Goal: Task Accomplishment & Management: Manage account settings

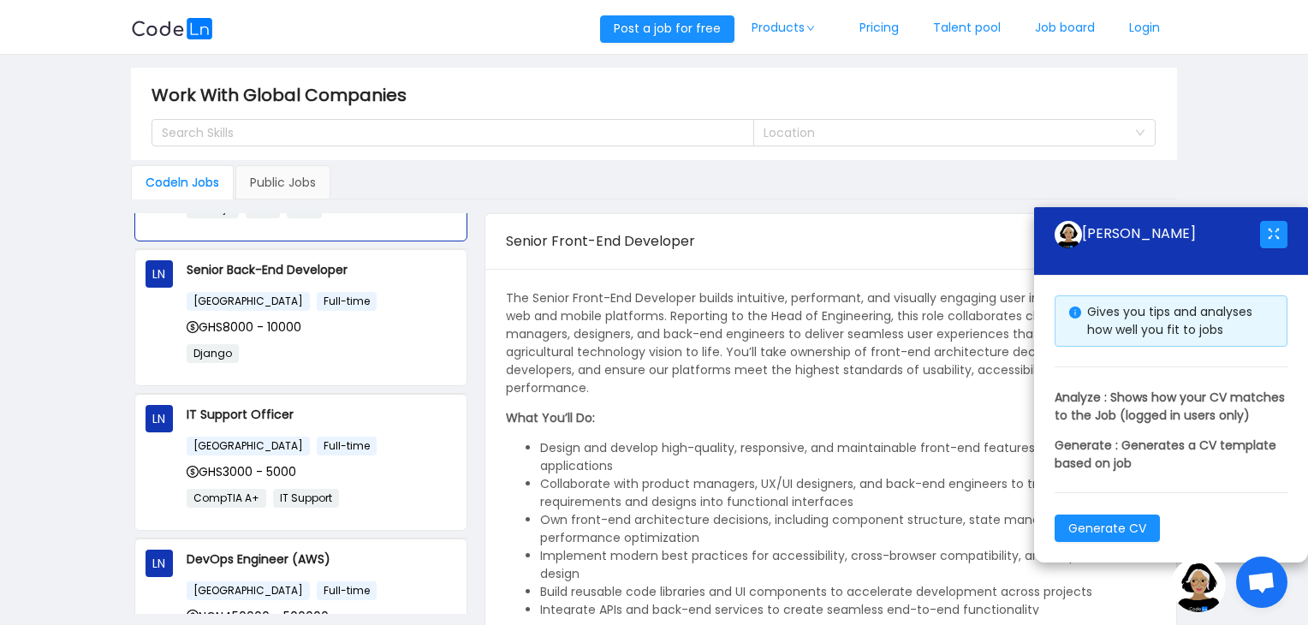
scroll to position [113, 0]
click at [360, 319] on div "GHS8000 - 10000" at bounding box center [322, 326] width 270 height 19
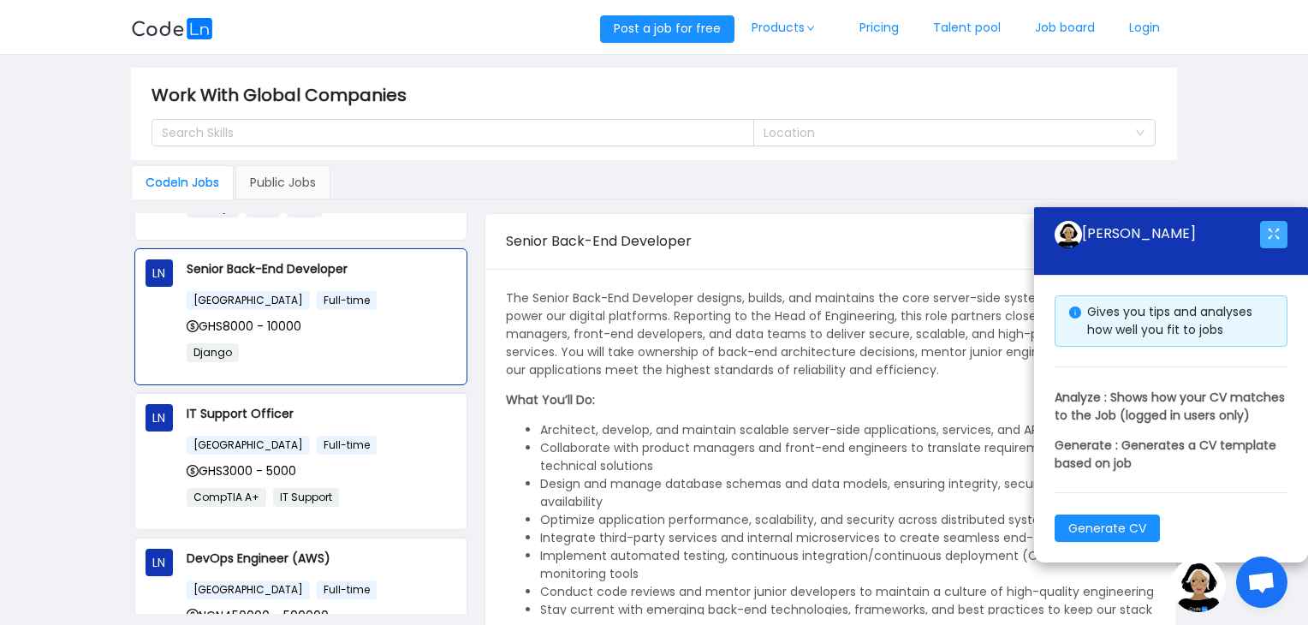
click at [1281, 221] on button "button" at bounding box center [1273, 234] width 27 height 27
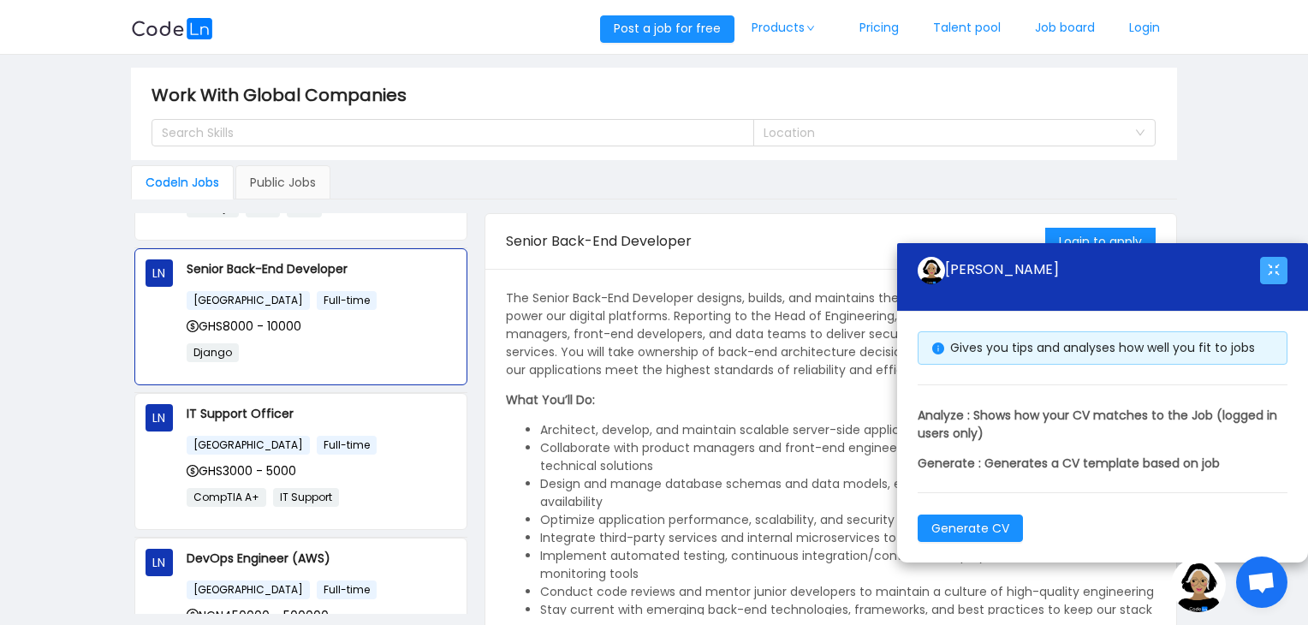
click at [1274, 270] on button "button" at bounding box center [1273, 270] width 27 height 27
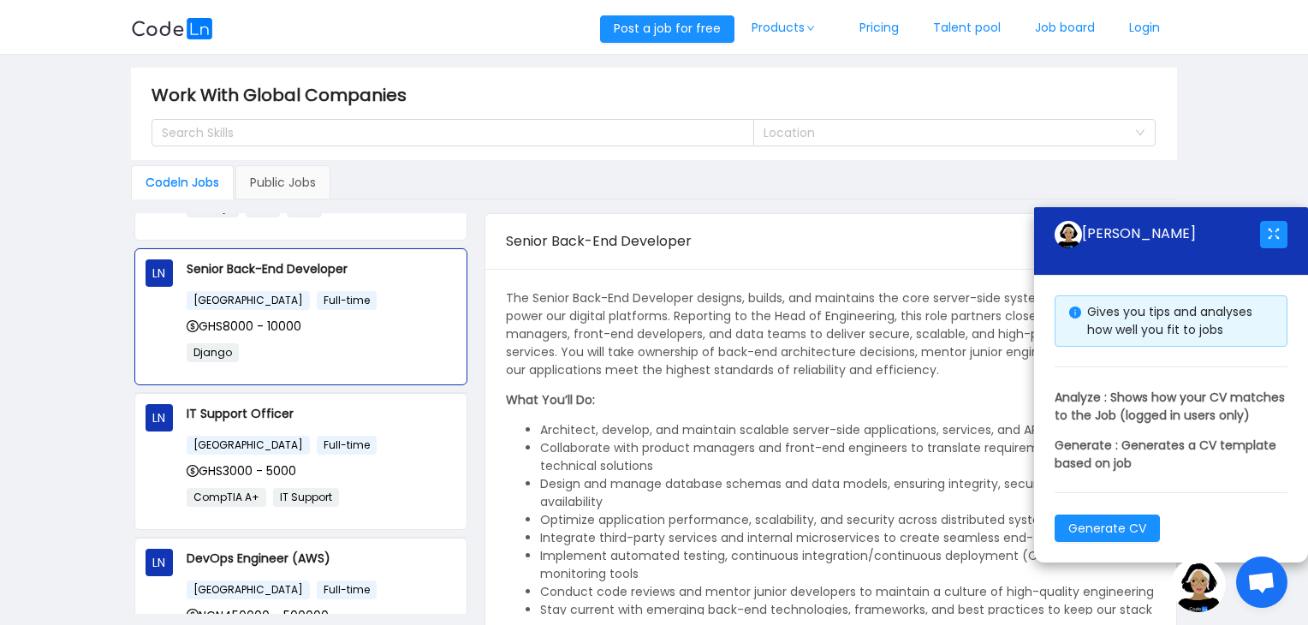
click at [1264, 579] on span "Open chat" at bounding box center [1261, 584] width 28 height 24
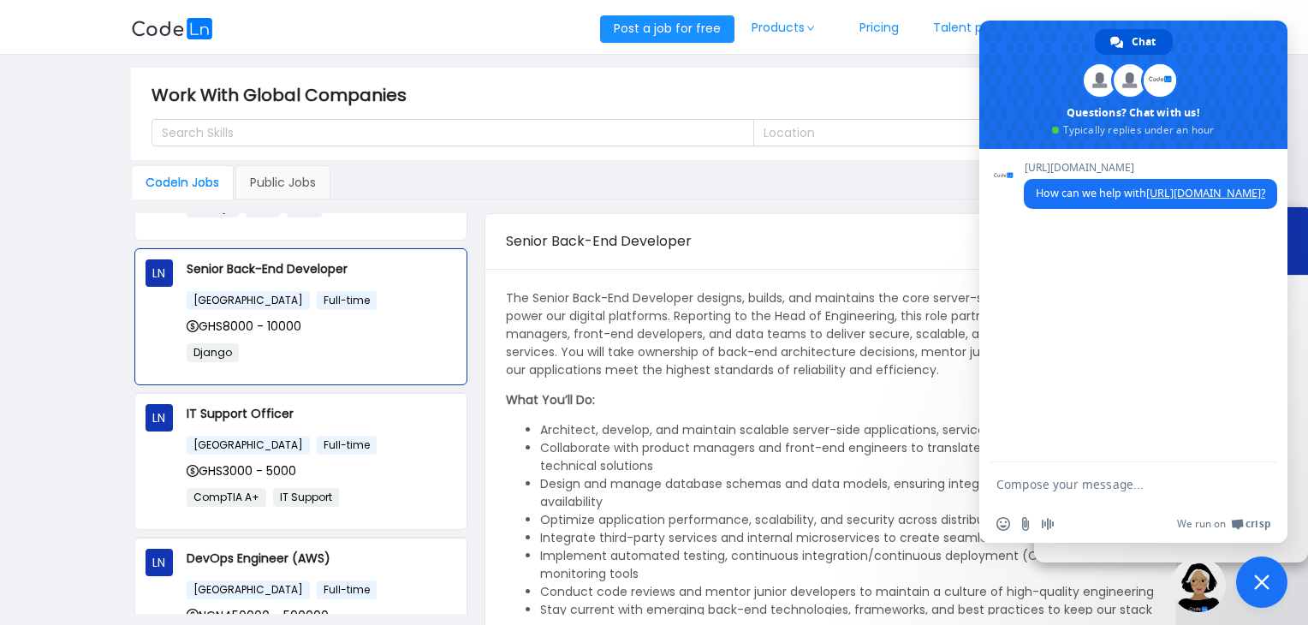
click at [848, 252] on div "Senior Back-End Developer" at bounding box center [776, 241] width 540 height 48
click at [1122, 36] on span at bounding box center [1116, 42] width 13 height 13
click at [829, 241] on div "Senior Back-End Developer" at bounding box center [776, 241] width 540 height 48
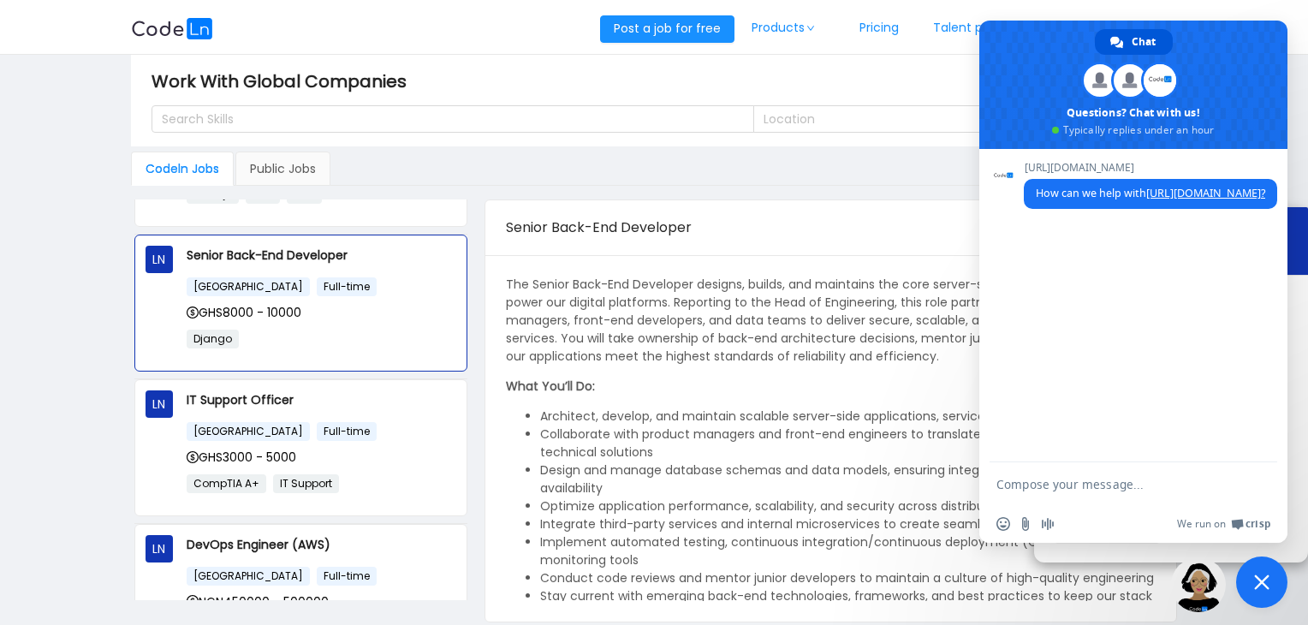
scroll to position [0, 0]
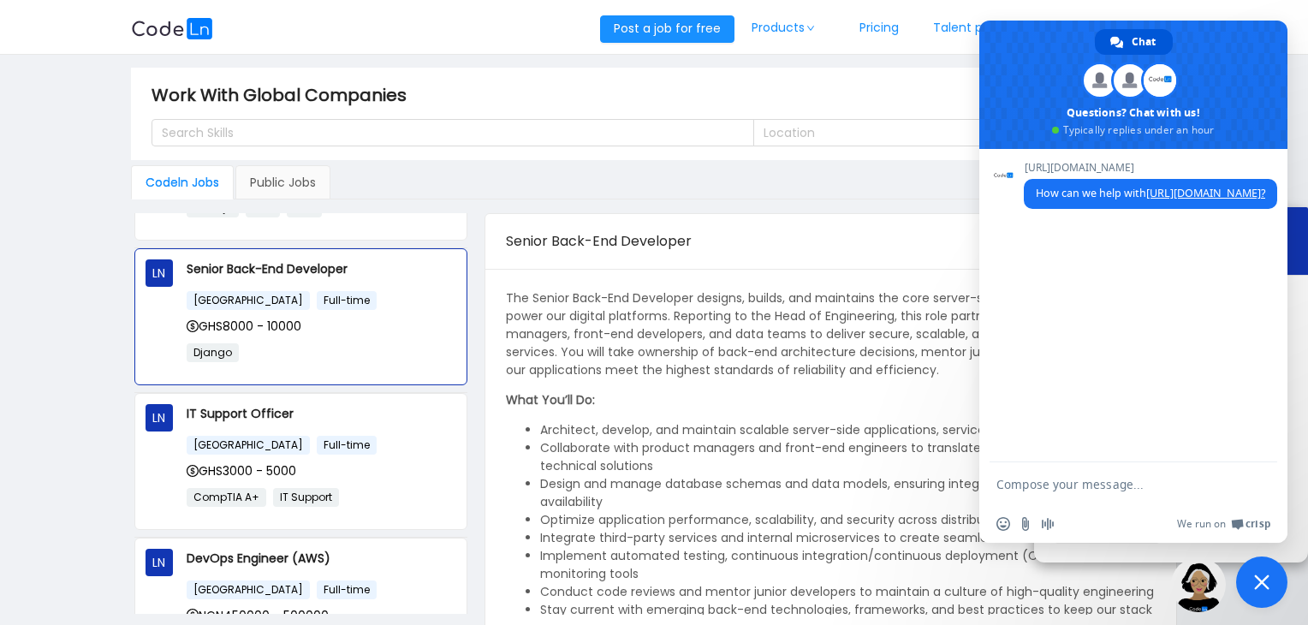
click at [1260, 569] on span "Close chat" at bounding box center [1261, 582] width 51 height 51
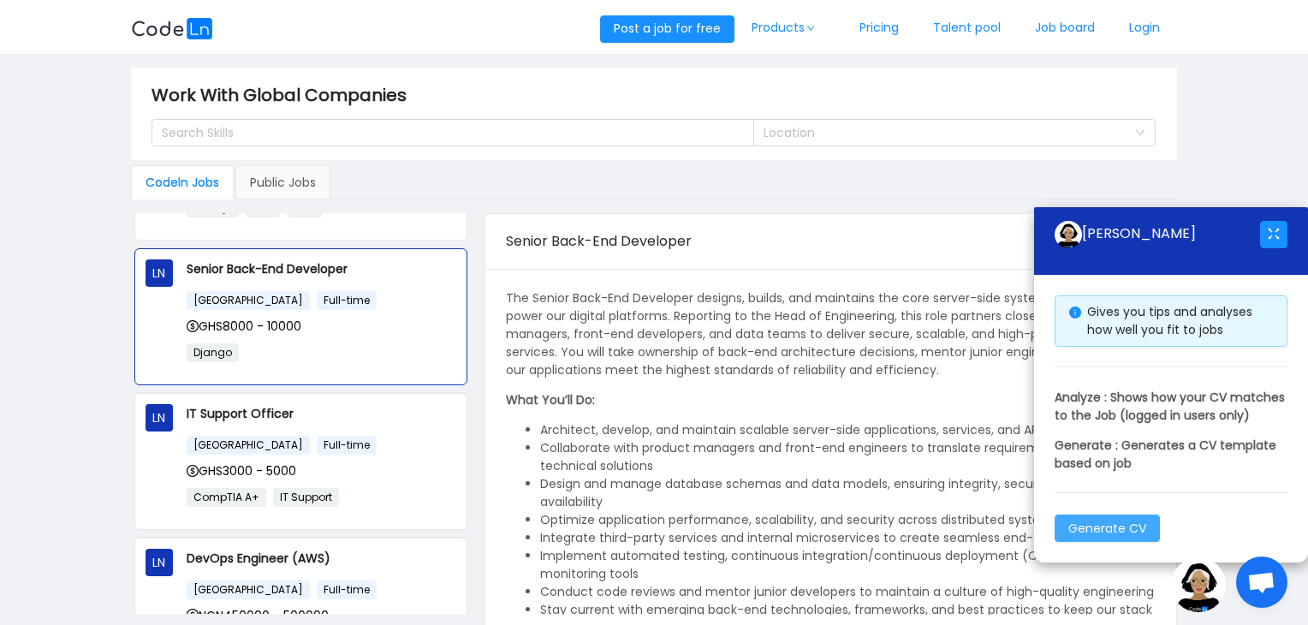
click at [1094, 531] on button "Generate CV" at bounding box center [1107, 528] width 105 height 27
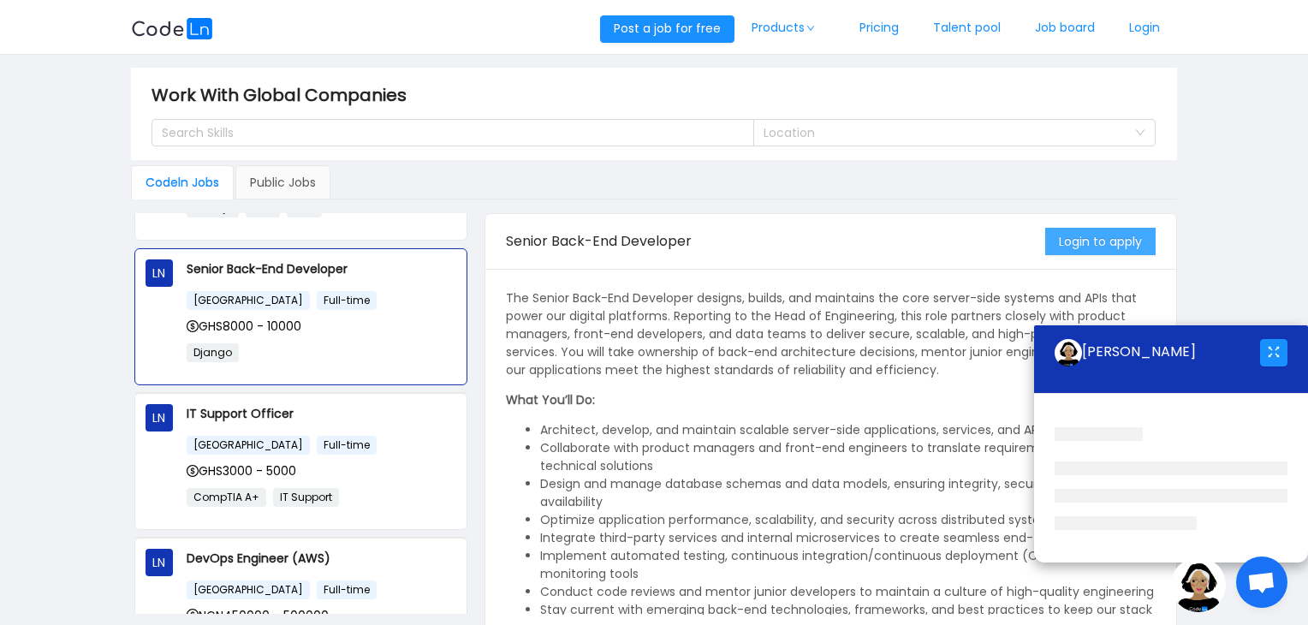
click at [1105, 236] on button "Login to apply" at bounding box center [1100, 241] width 110 height 27
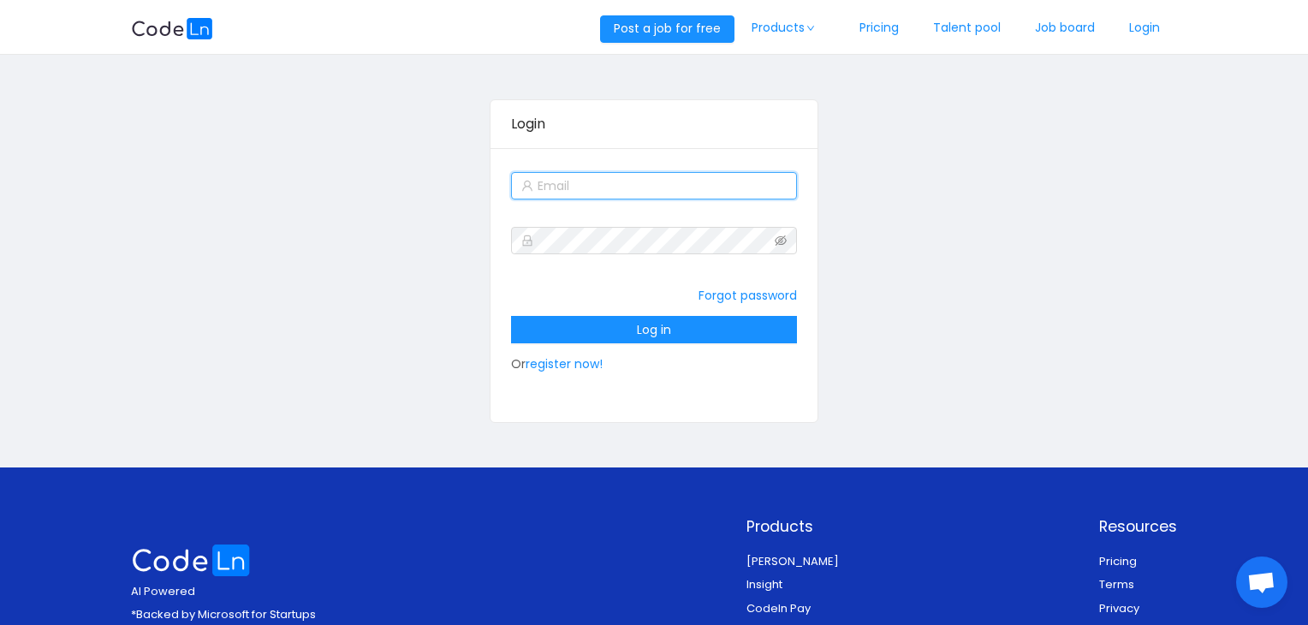
click at [570, 176] on input "text" at bounding box center [653, 185] width 285 height 27
type input "odonkorcedrickwabena@gmail.com"
click at [575, 363] on link "register now!" at bounding box center [564, 363] width 77 height 17
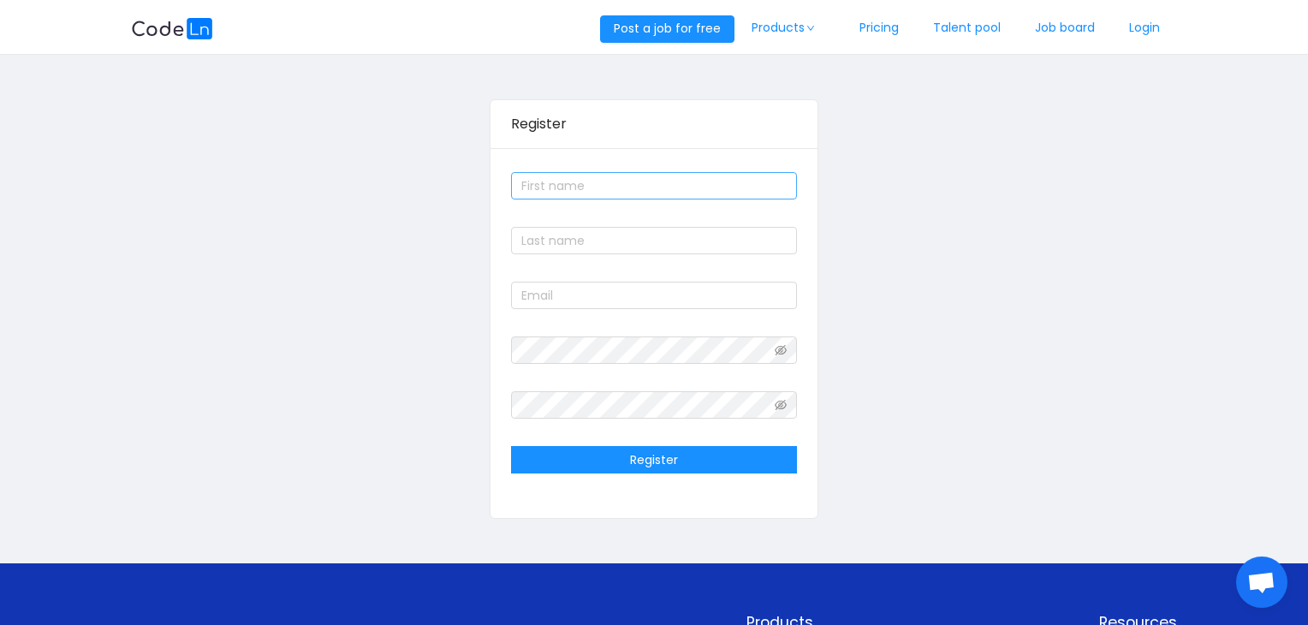
drag, startPoint x: 689, startPoint y: 169, endPoint x: 684, endPoint y: 185, distance: 17.1
click at [684, 185] on div at bounding box center [653, 186] width 285 height 34
click at [684, 185] on input "text" at bounding box center [653, 185] width 285 height 27
type input "Cedric"
type input "Odonkor"
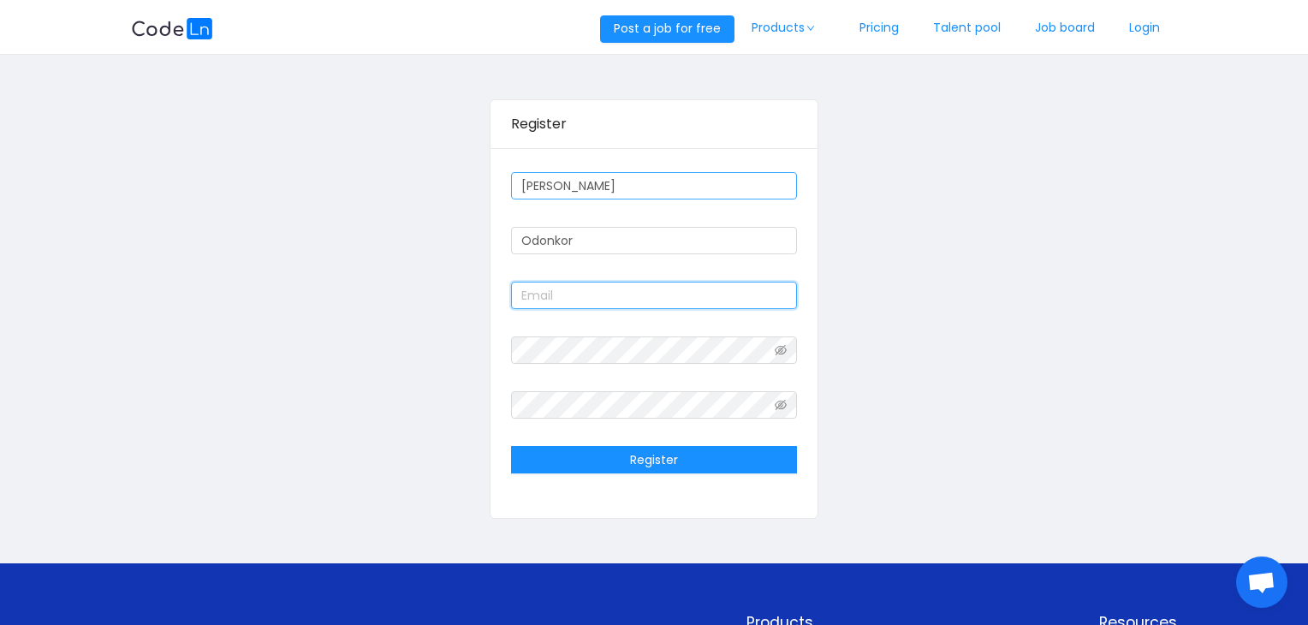
type input "odonkorcedrickwabena@gmail.com"
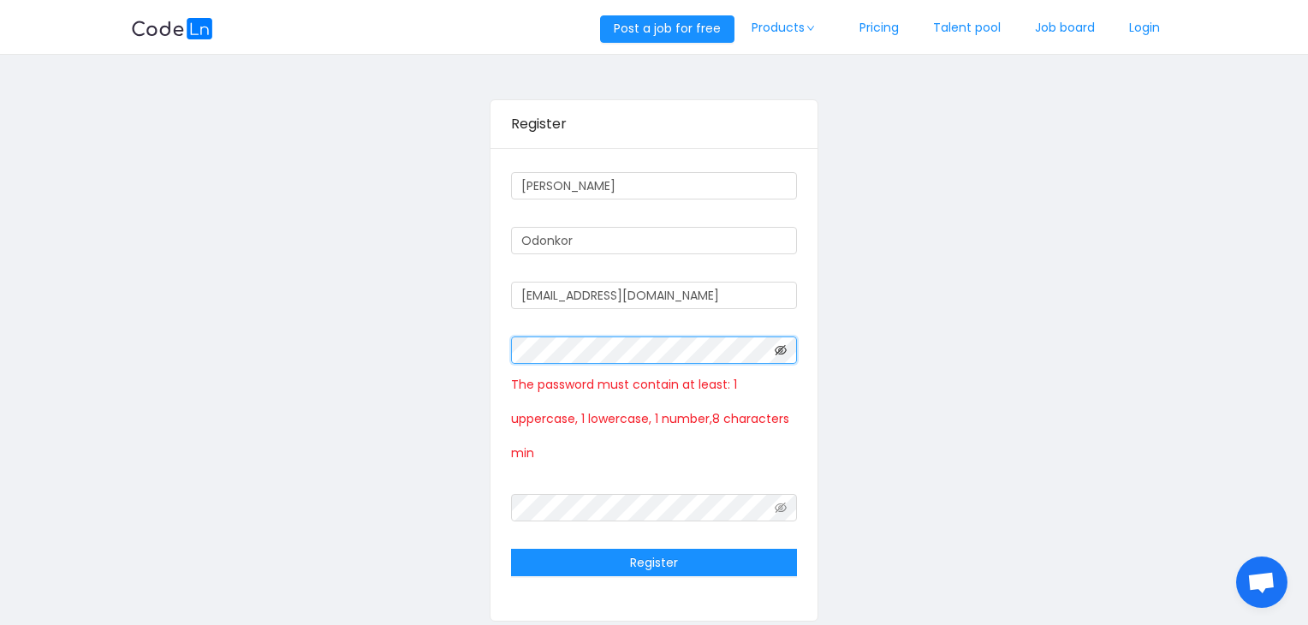
click at [781, 345] on icon "icon: eye-invisible" at bounding box center [781, 350] width 12 height 12
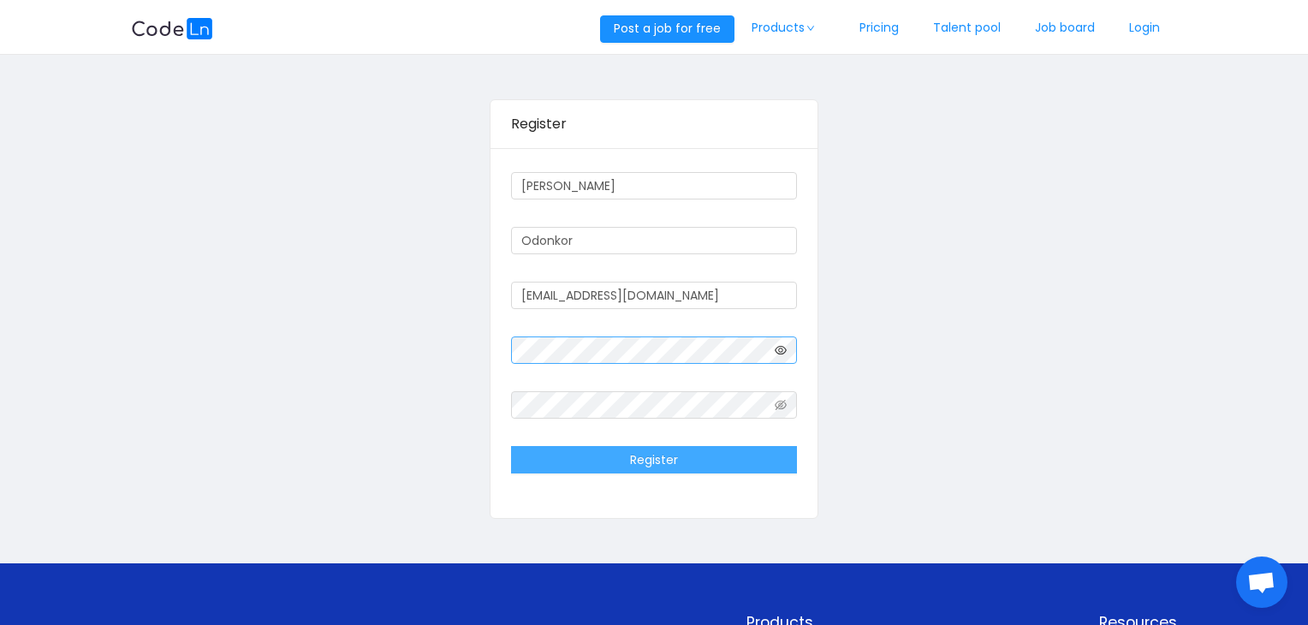
click at [585, 467] on button "Register" at bounding box center [653, 459] width 285 height 27
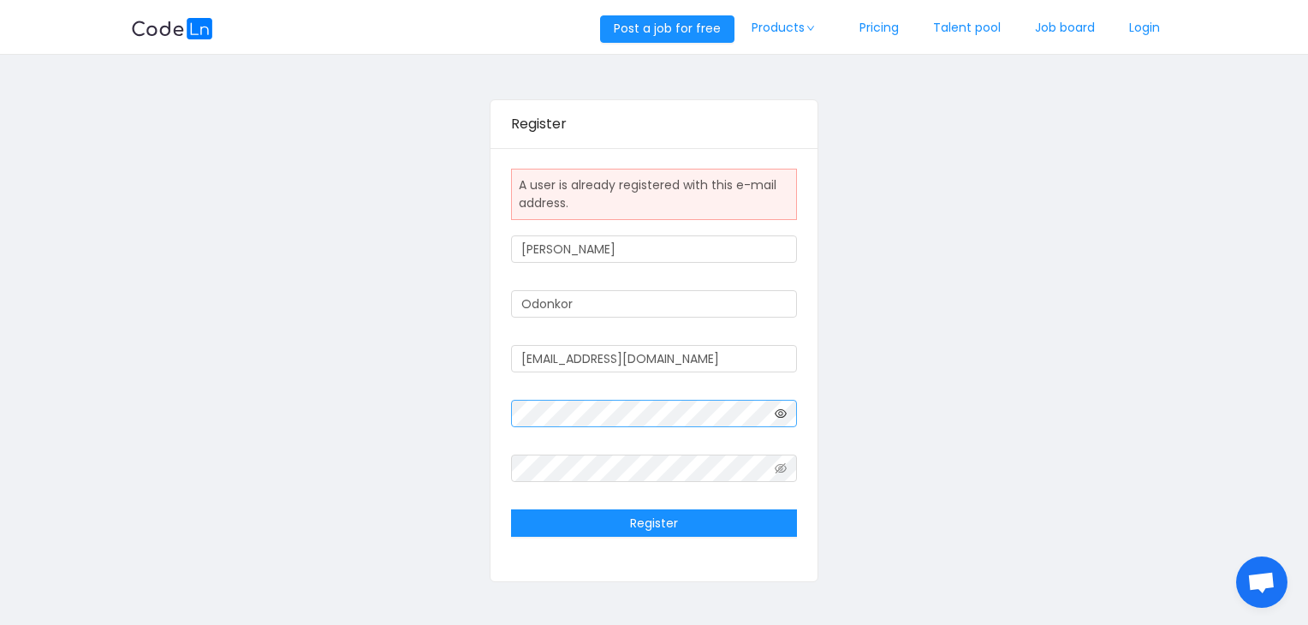
click at [957, 445] on div "Register A user is already registered with this e-mail address. Cedric Odonkor …" at bounding box center [654, 340] width 1046 height 545
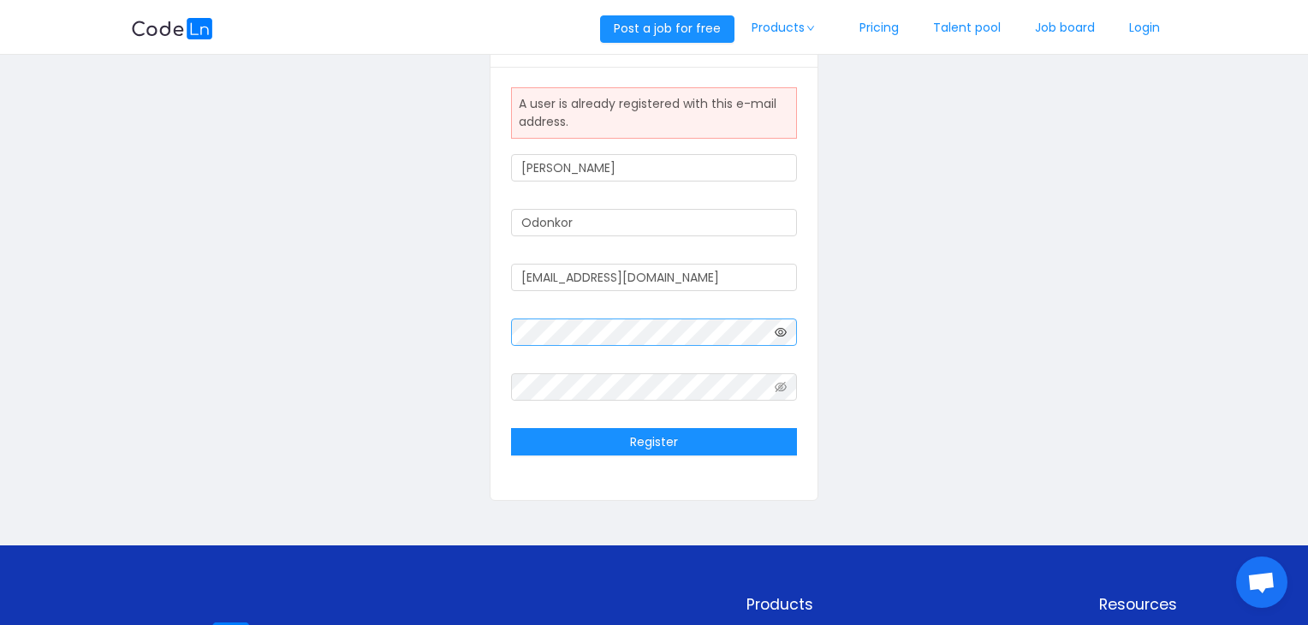
scroll to position [103, 0]
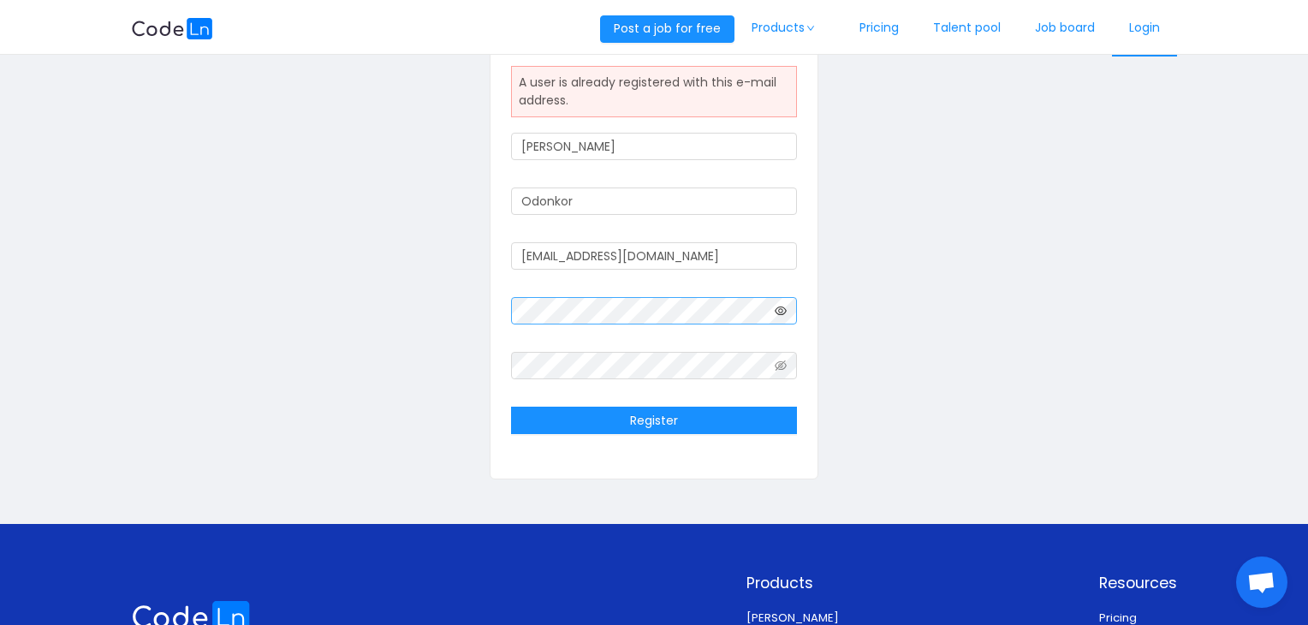
click at [1144, 27] on link "Login" at bounding box center [1144, 28] width 65 height 57
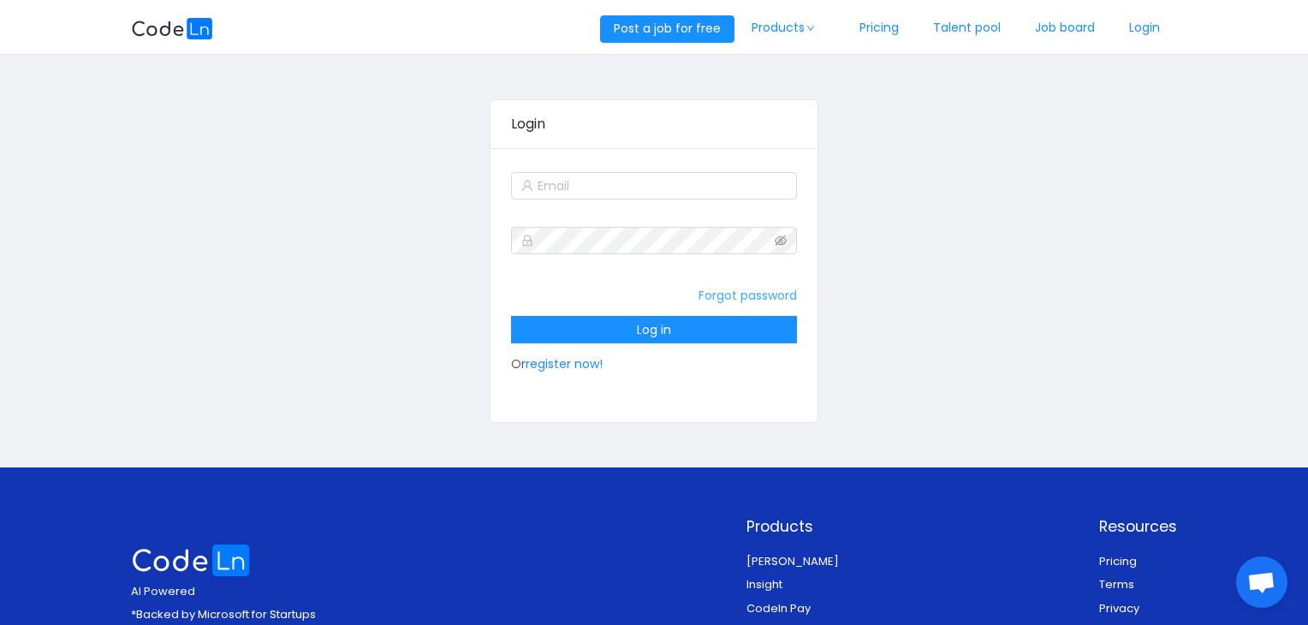
click at [740, 293] on link "Forgot password" at bounding box center [748, 295] width 98 height 17
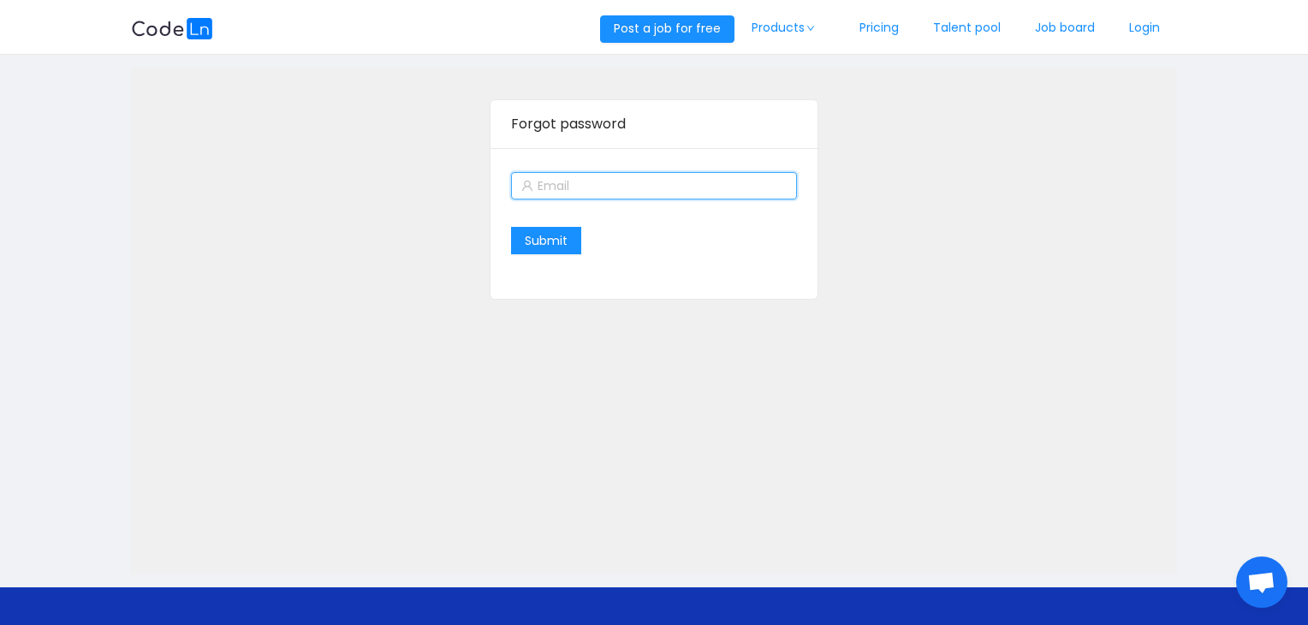
click at [647, 190] on input "text" at bounding box center [653, 185] width 285 height 27
type input "odonkorcedrickwabena@gmail.com"
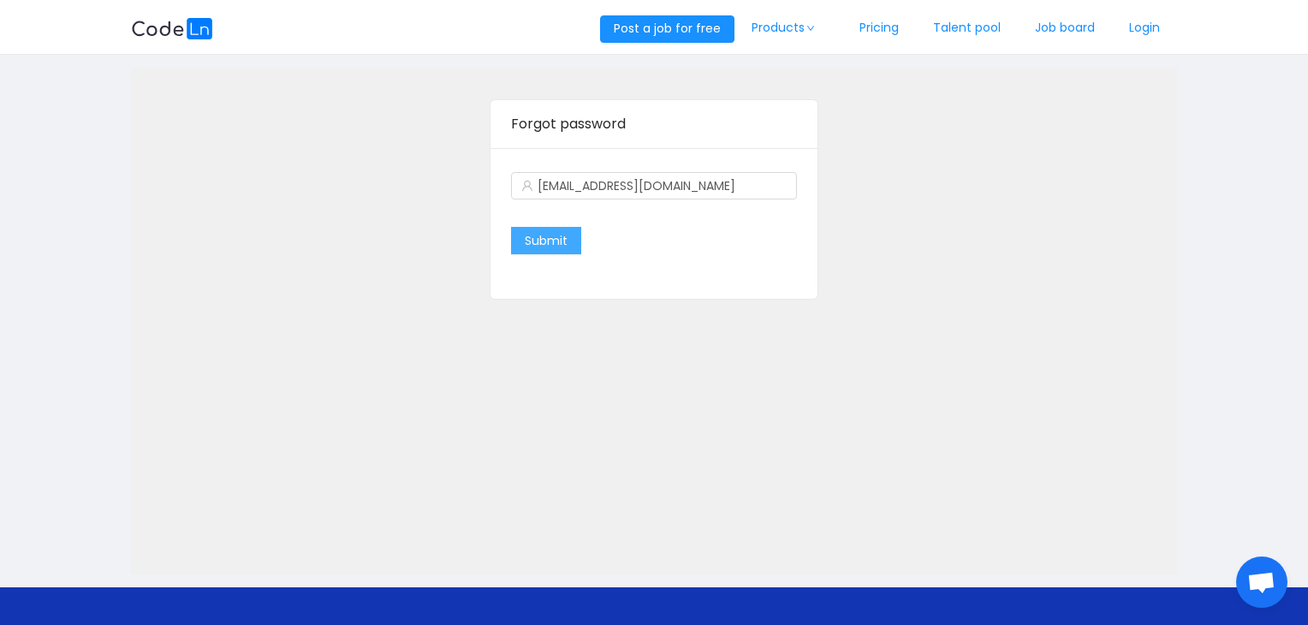
click at [537, 227] on button "Submit" at bounding box center [546, 240] width 70 height 27
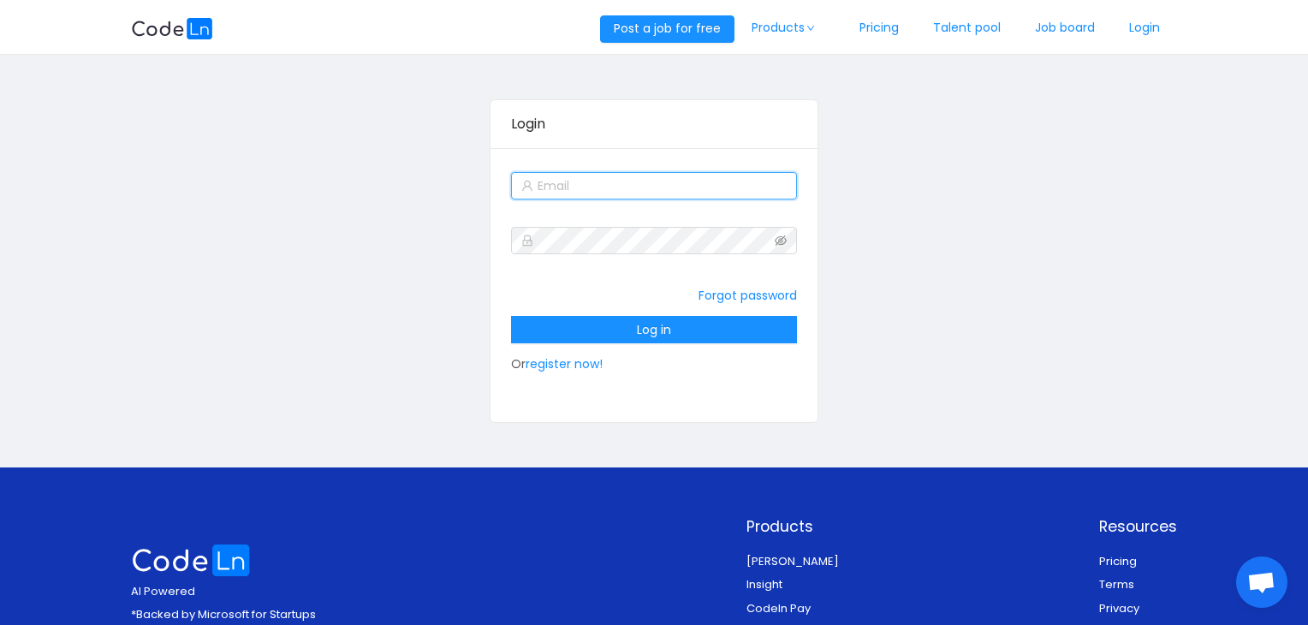
click at [637, 191] on input "text" at bounding box center [653, 185] width 285 height 27
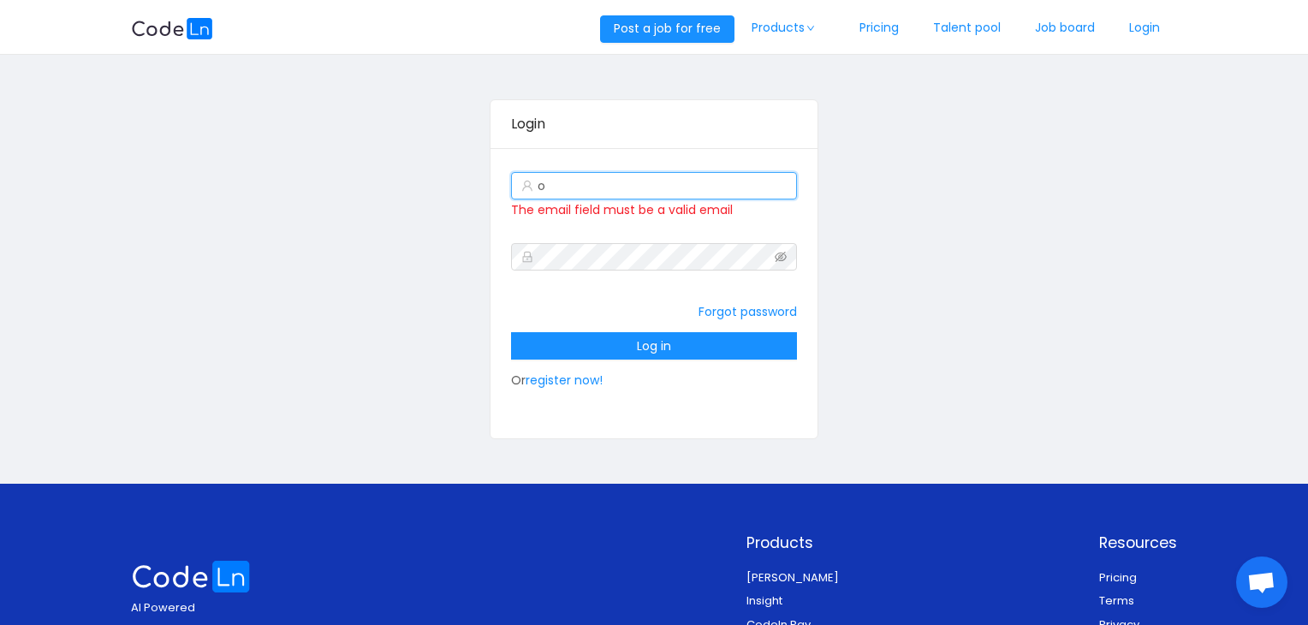
type input "odonkorcedrickwabena@gmail.com"
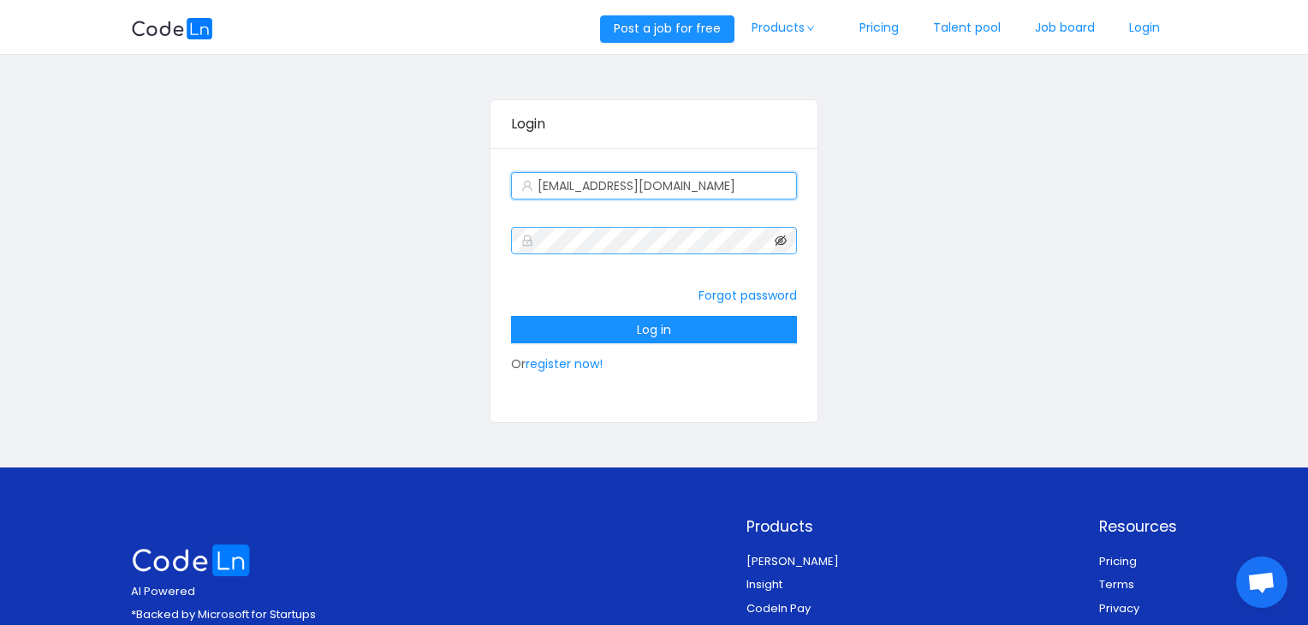
click at [783, 243] on icon "icon: eye-invisible" at bounding box center [781, 240] width 12 height 10
click at [783, 243] on icon "icon: eye" at bounding box center [781, 240] width 12 height 9
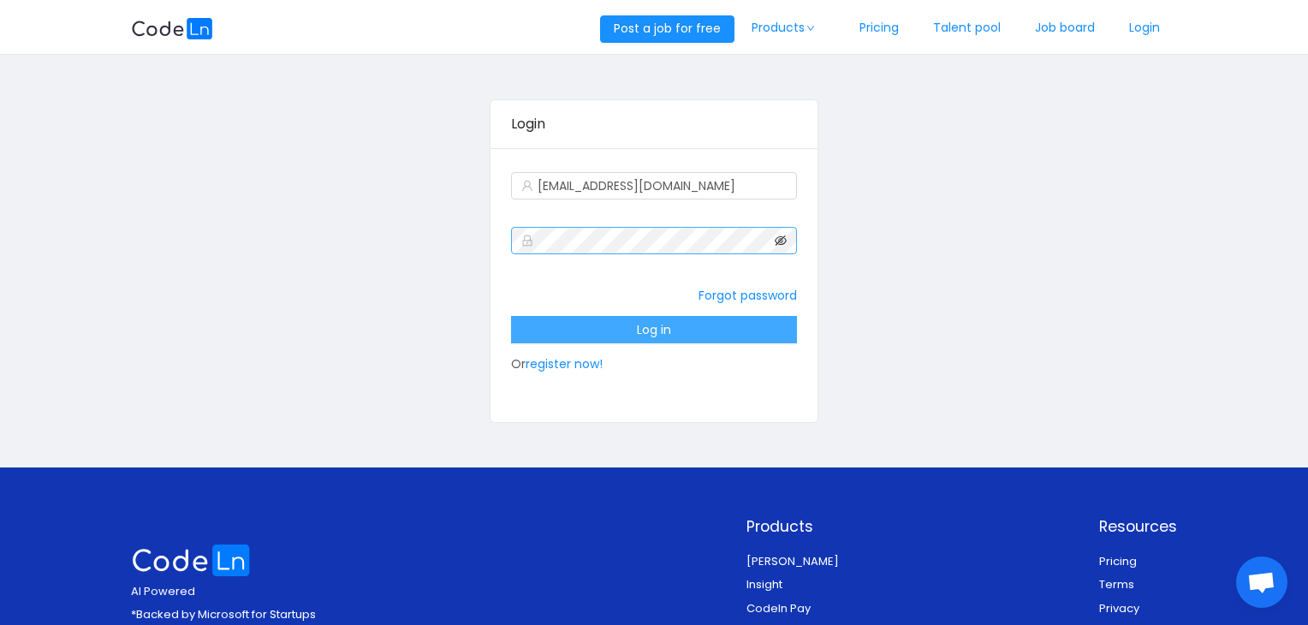
click at [706, 329] on button "Log in" at bounding box center [653, 329] width 285 height 27
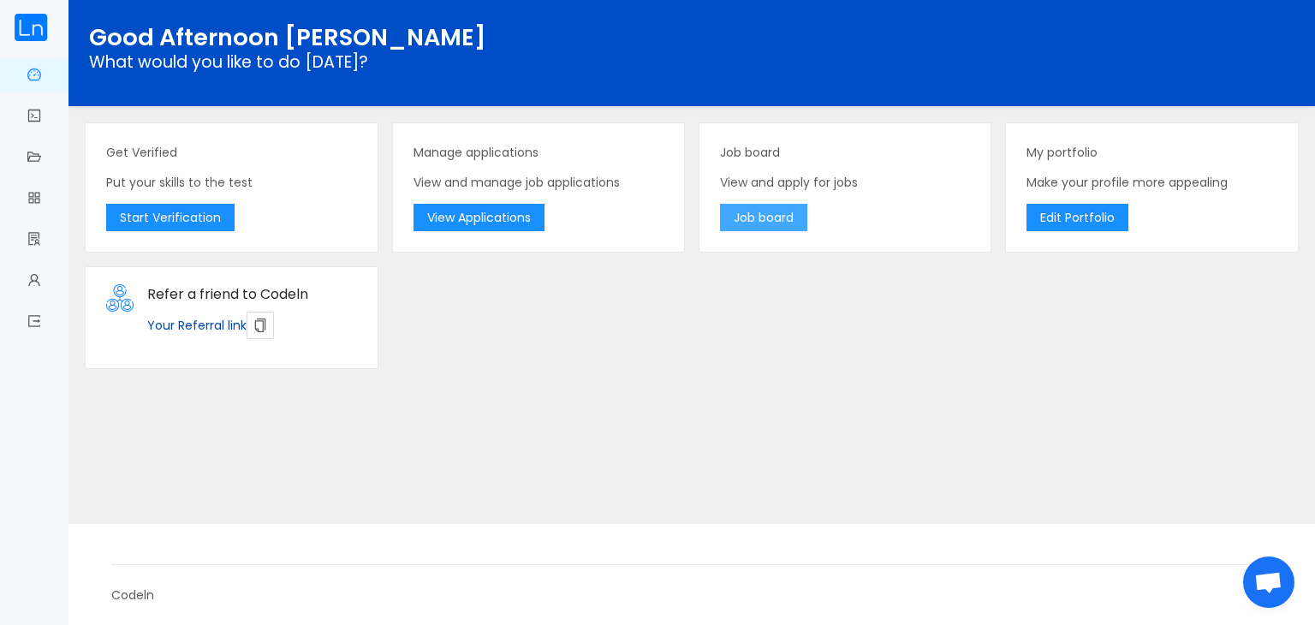
click at [765, 221] on button "Job board" at bounding box center [763, 217] width 87 height 27
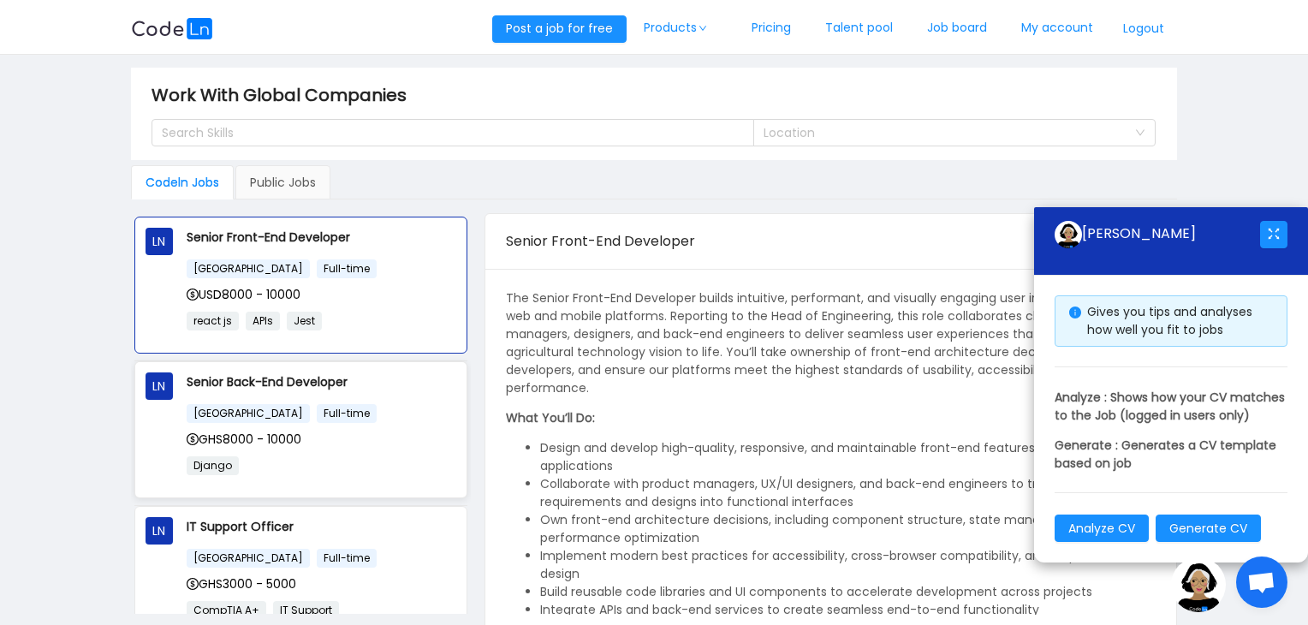
click at [310, 379] on p "Senior Back-End Developer" at bounding box center [322, 381] width 270 height 19
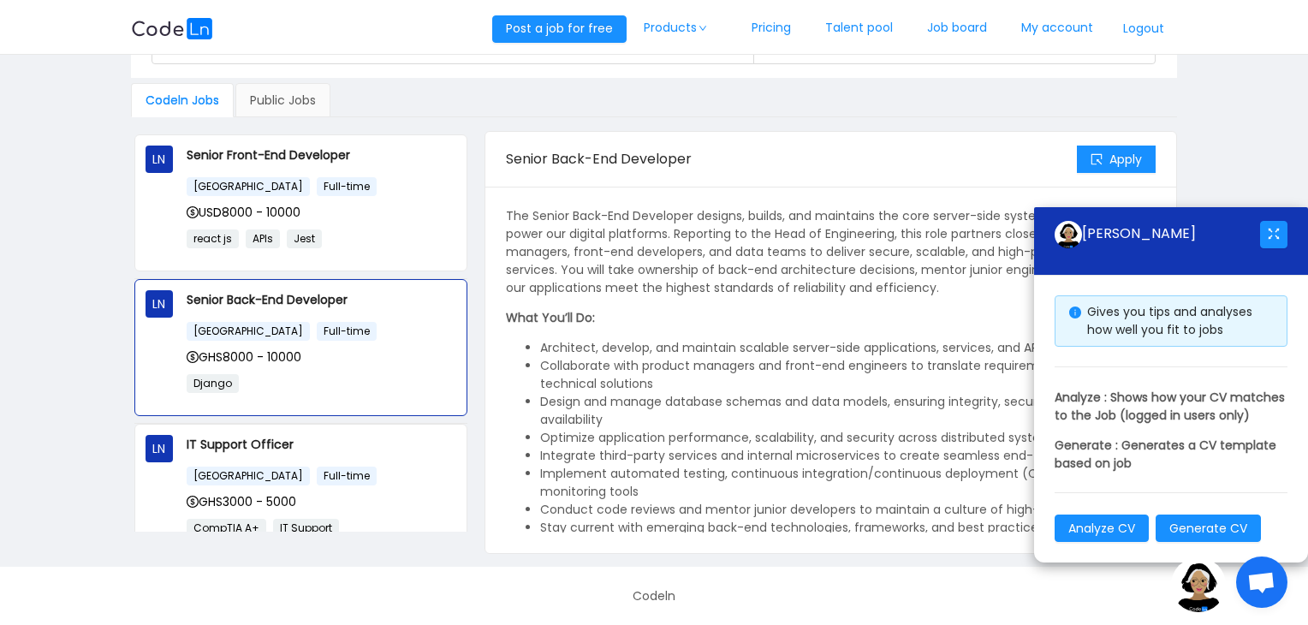
scroll to position [70, 0]
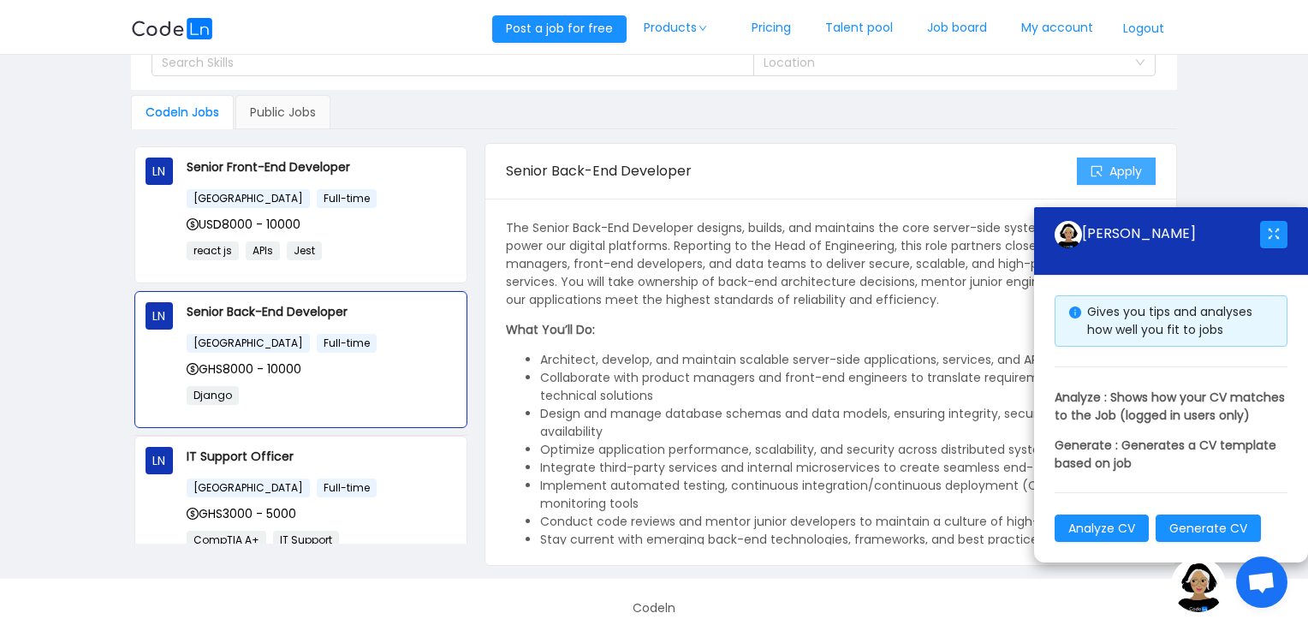
click at [1122, 165] on button "Apply" at bounding box center [1116, 171] width 79 height 27
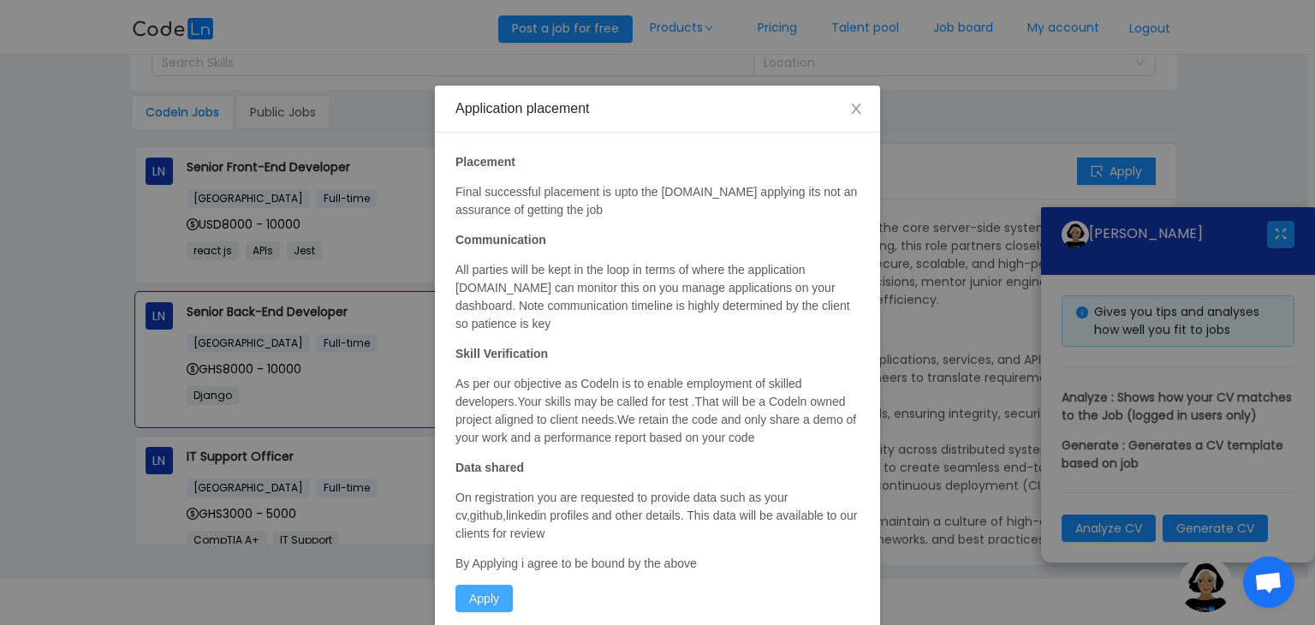
click at [493, 592] on button "Apply" at bounding box center [483, 598] width 57 height 27
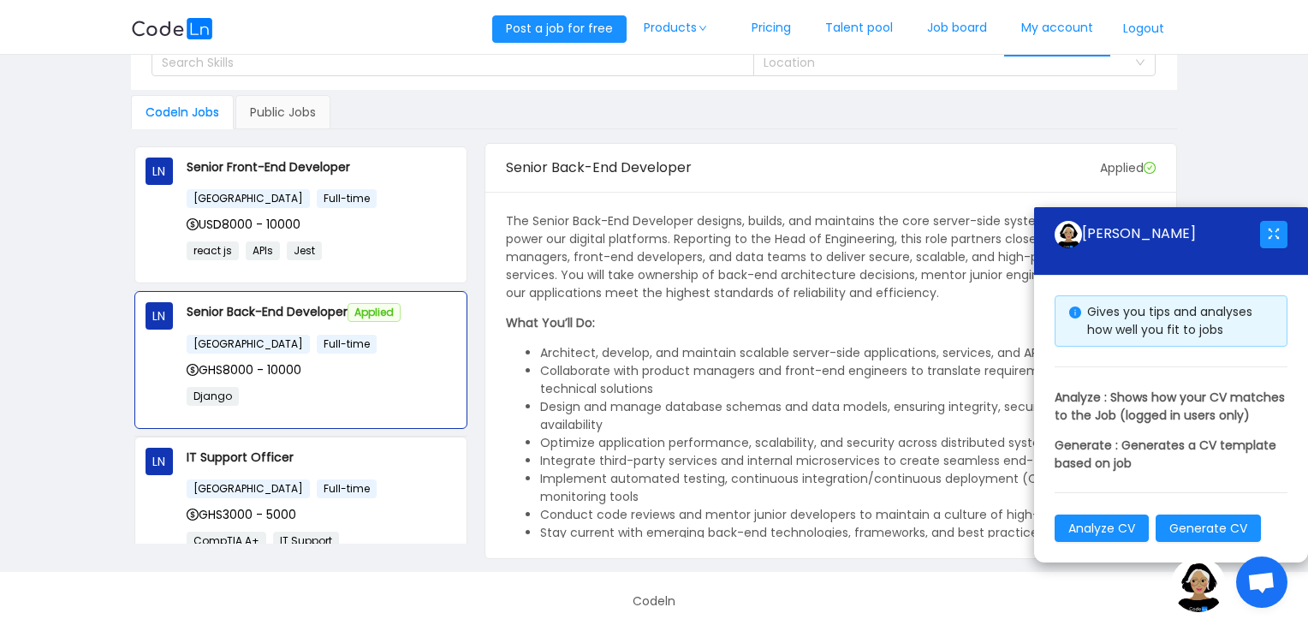
click at [1030, 18] on link "My account" at bounding box center [1057, 28] width 106 height 57
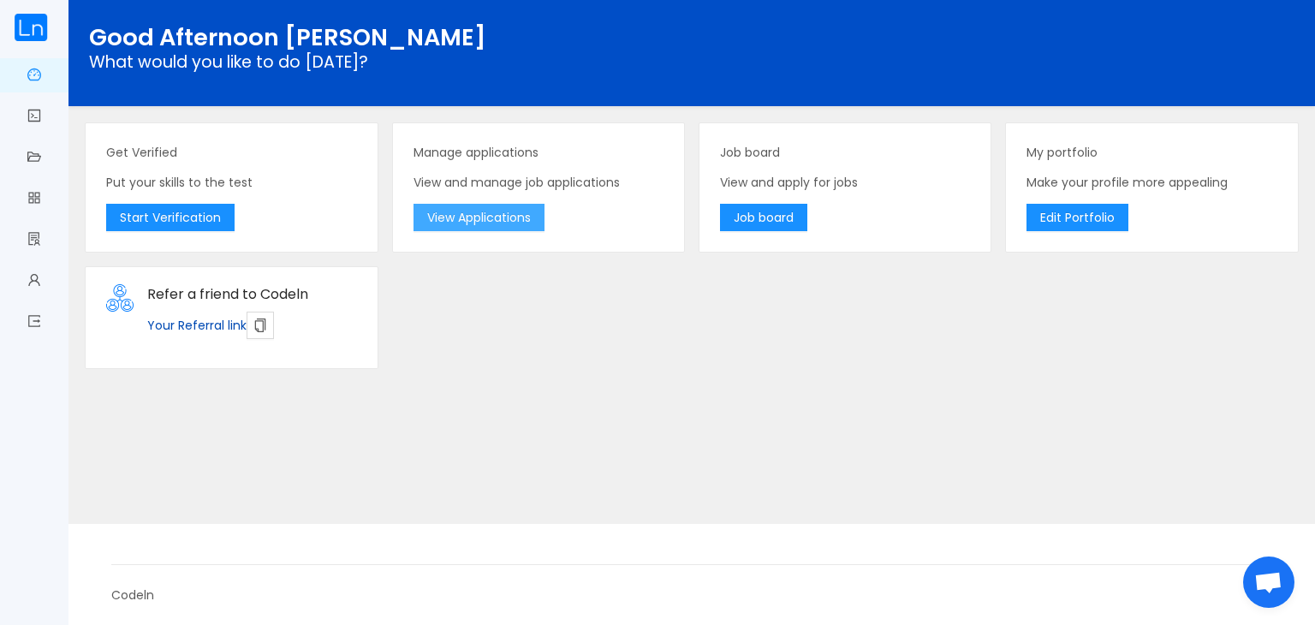
click at [472, 222] on button "View Applications" at bounding box center [479, 217] width 131 height 27
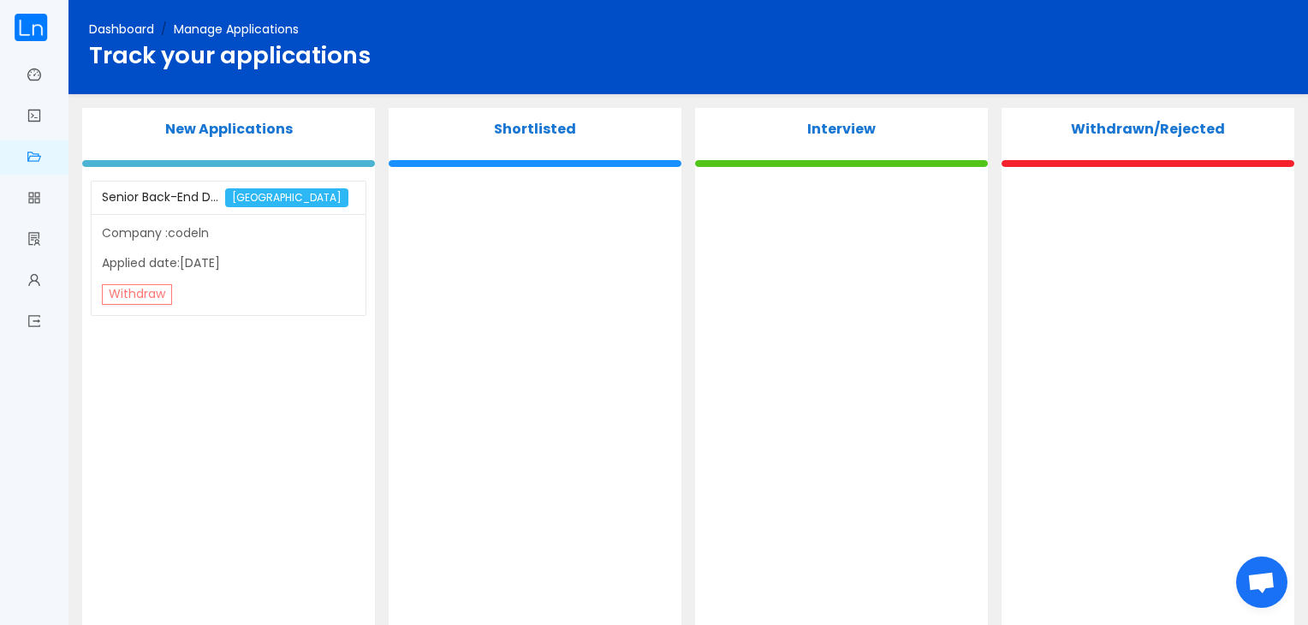
click at [156, 290] on button "Withdraw" at bounding box center [137, 294] width 70 height 21
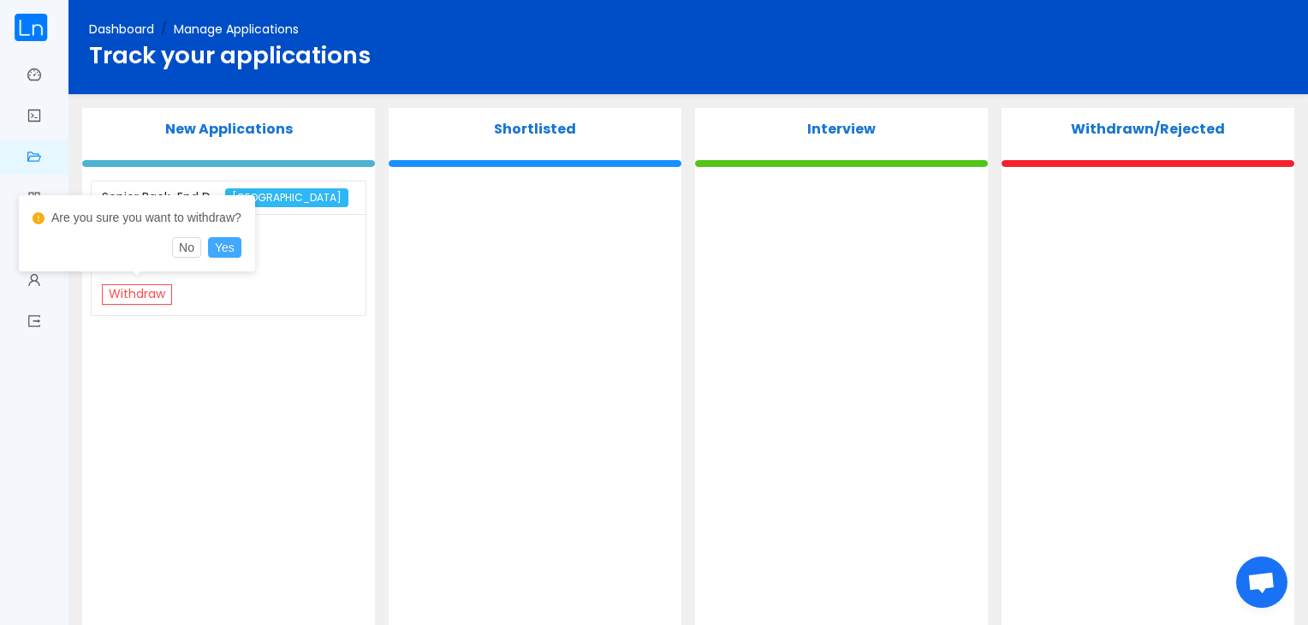
click at [234, 252] on button "Yes" at bounding box center [224, 247] width 33 height 21
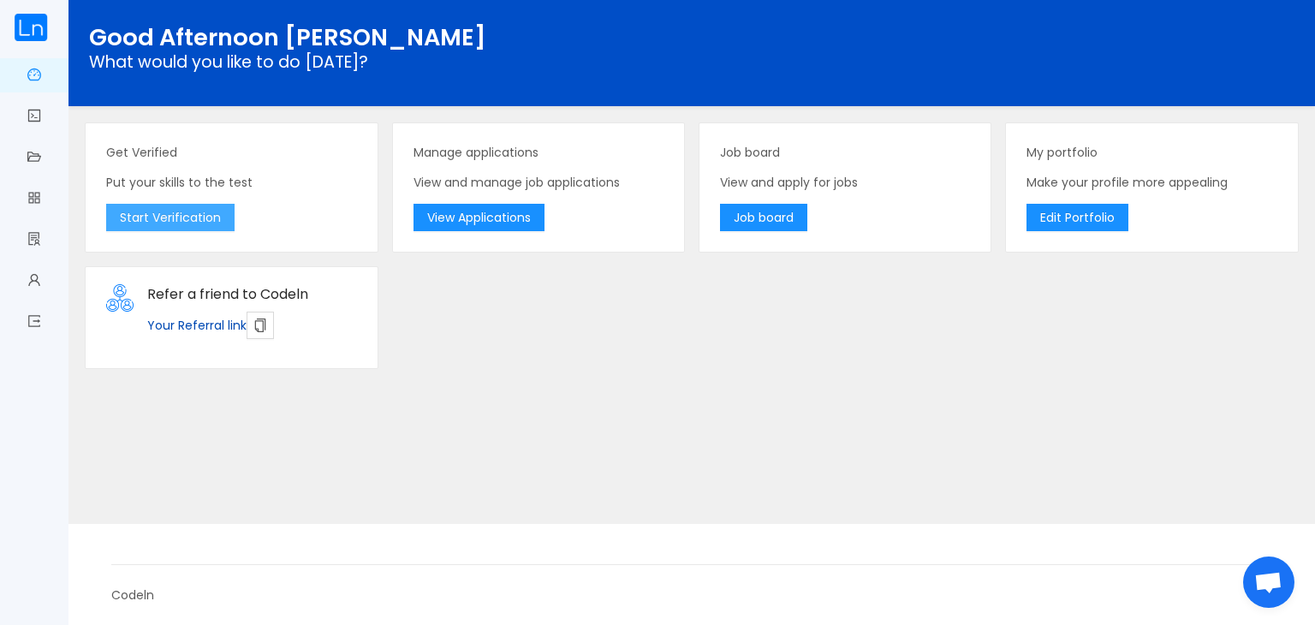
click at [178, 218] on button "Start Verification" at bounding box center [170, 217] width 128 height 27
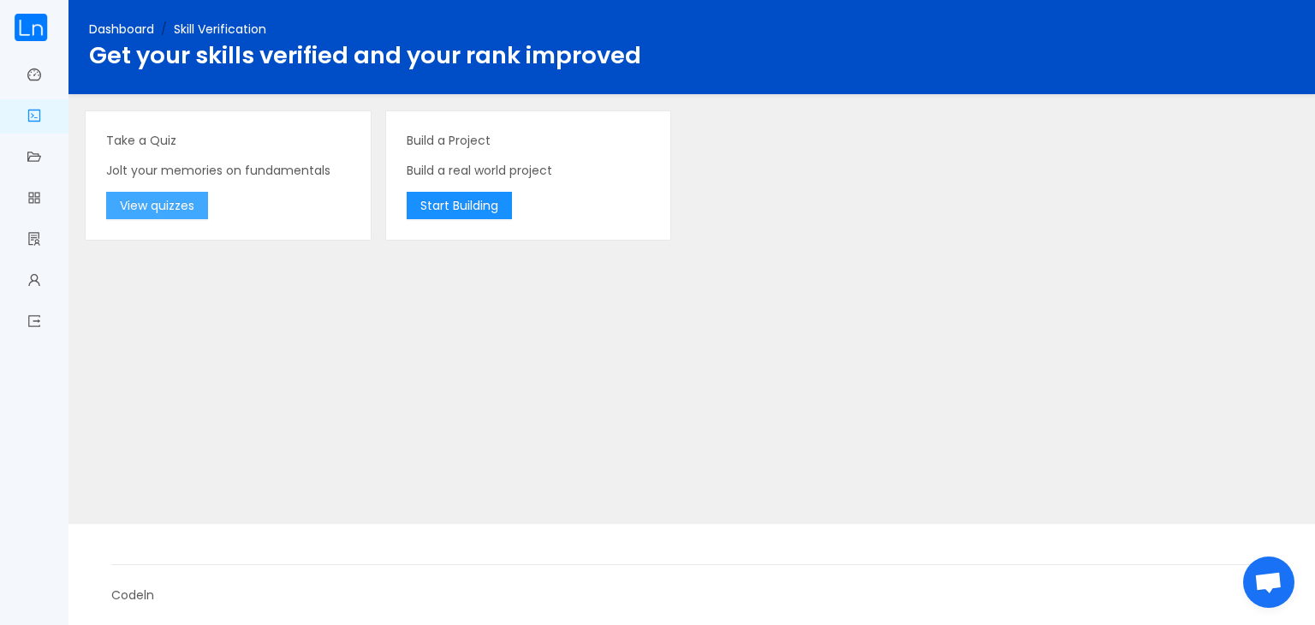
click at [167, 206] on button "View quizzes" at bounding box center [157, 205] width 102 height 27
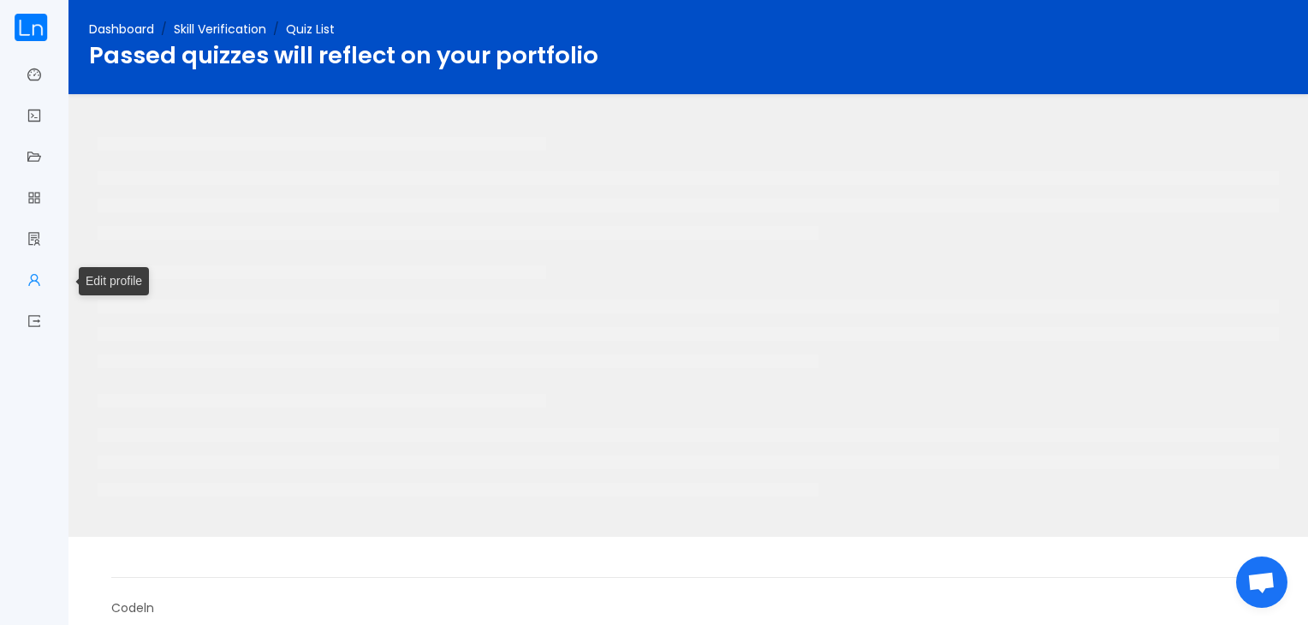
click at [29, 277] on link "Edit profile" at bounding box center [34, 282] width 14 height 36
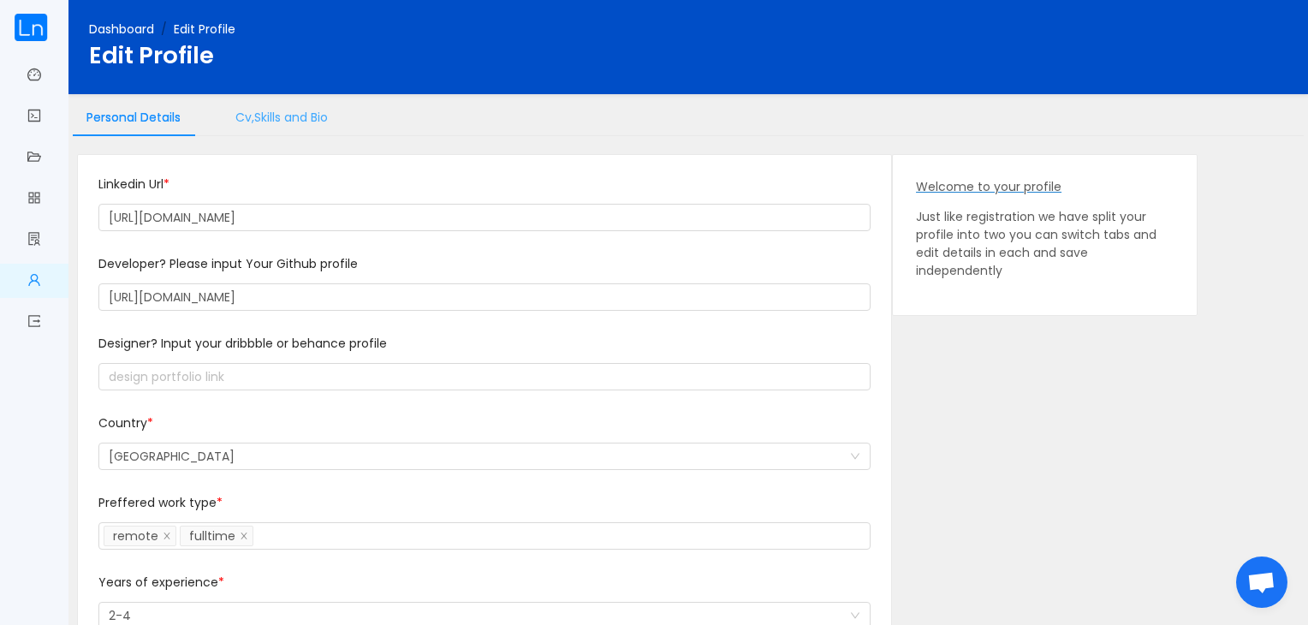
click at [304, 114] on div "Cv,Skills and Bio" at bounding box center [282, 117] width 120 height 39
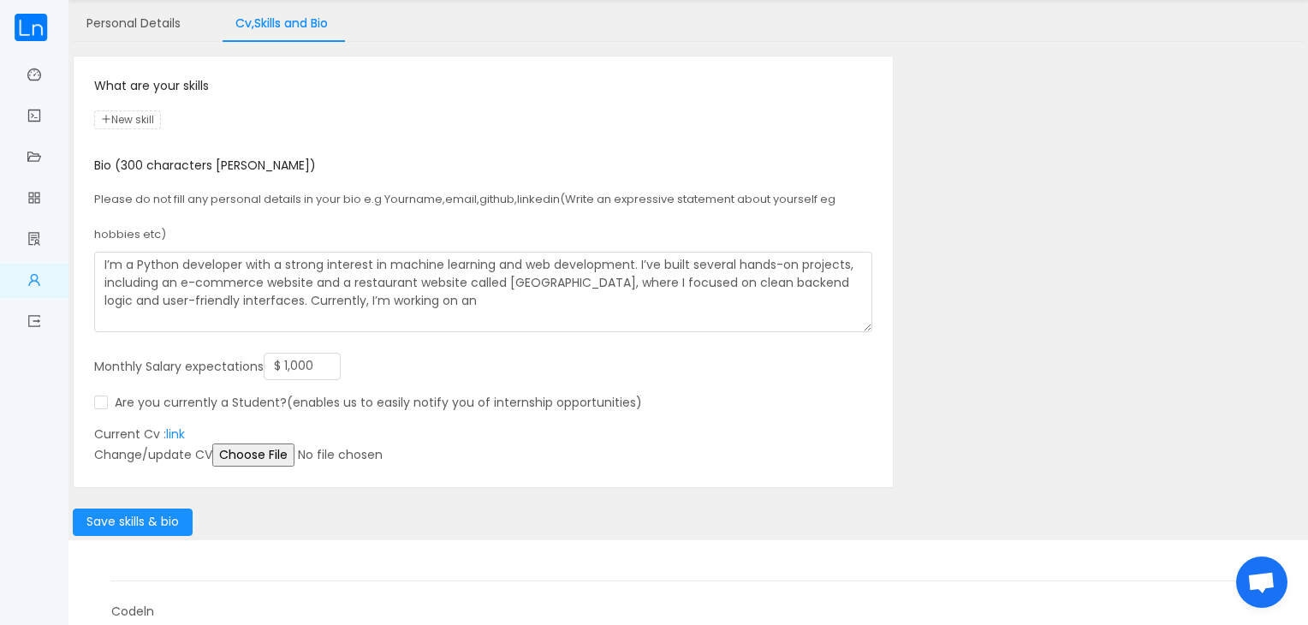
scroll to position [98, 0]
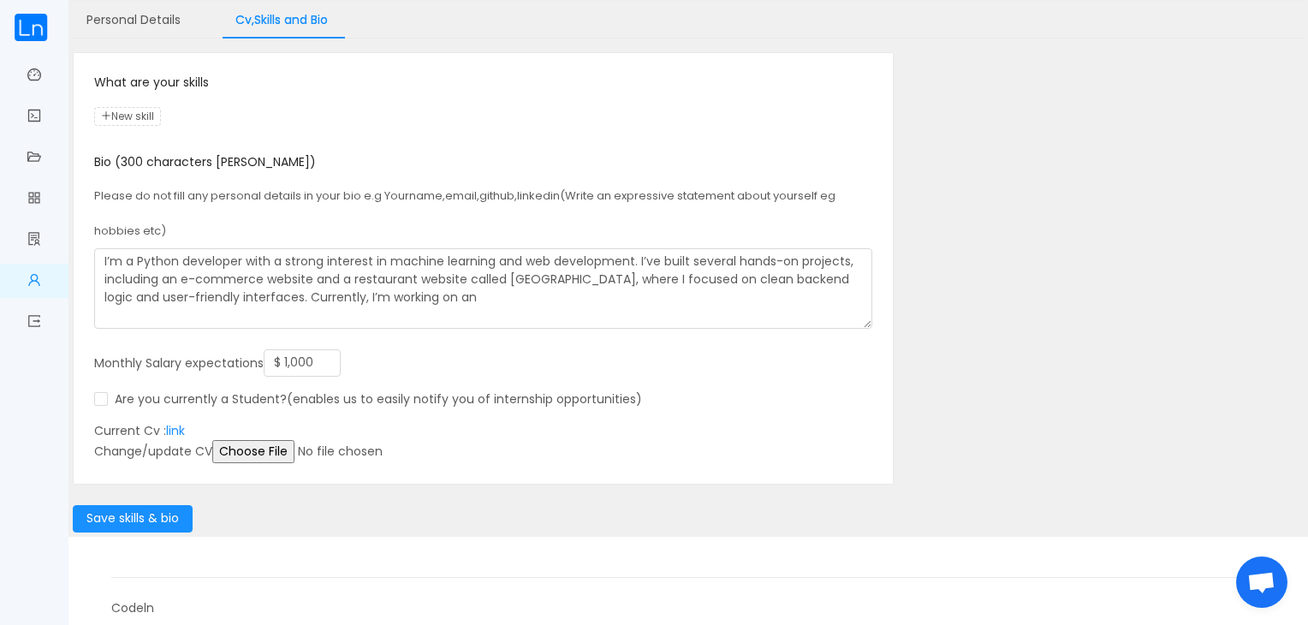
click at [229, 450] on input "file" at bounding box center [343, 451] width 262 height 23
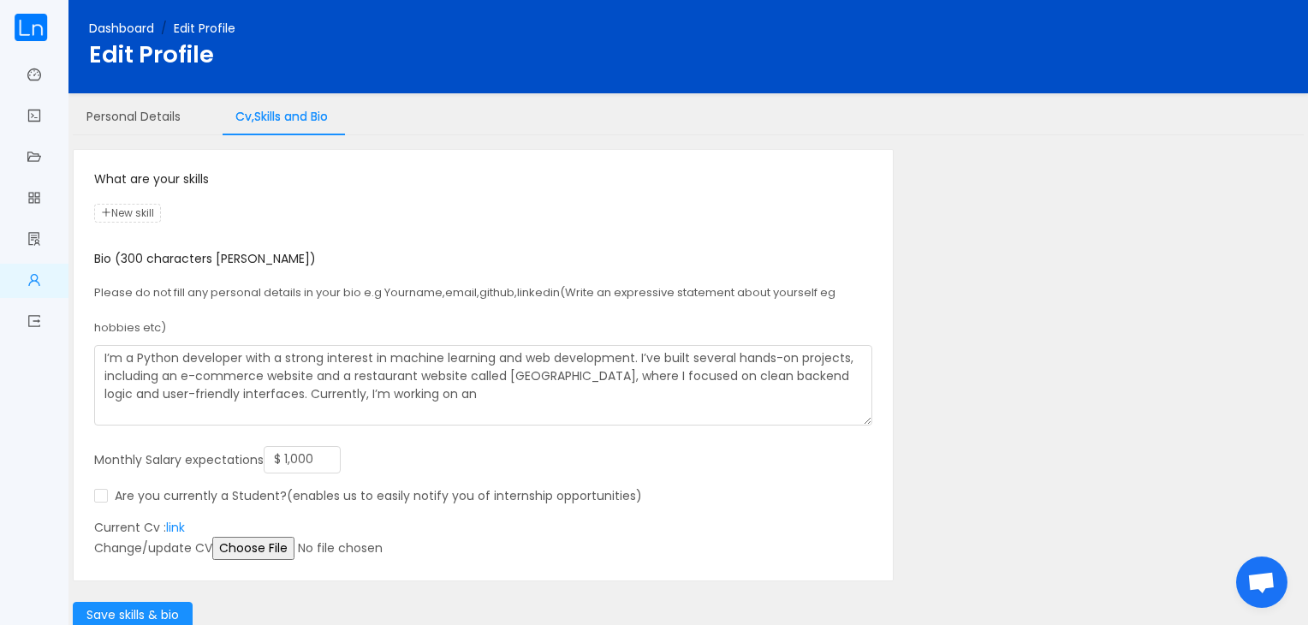
scroll to position [0, 0]
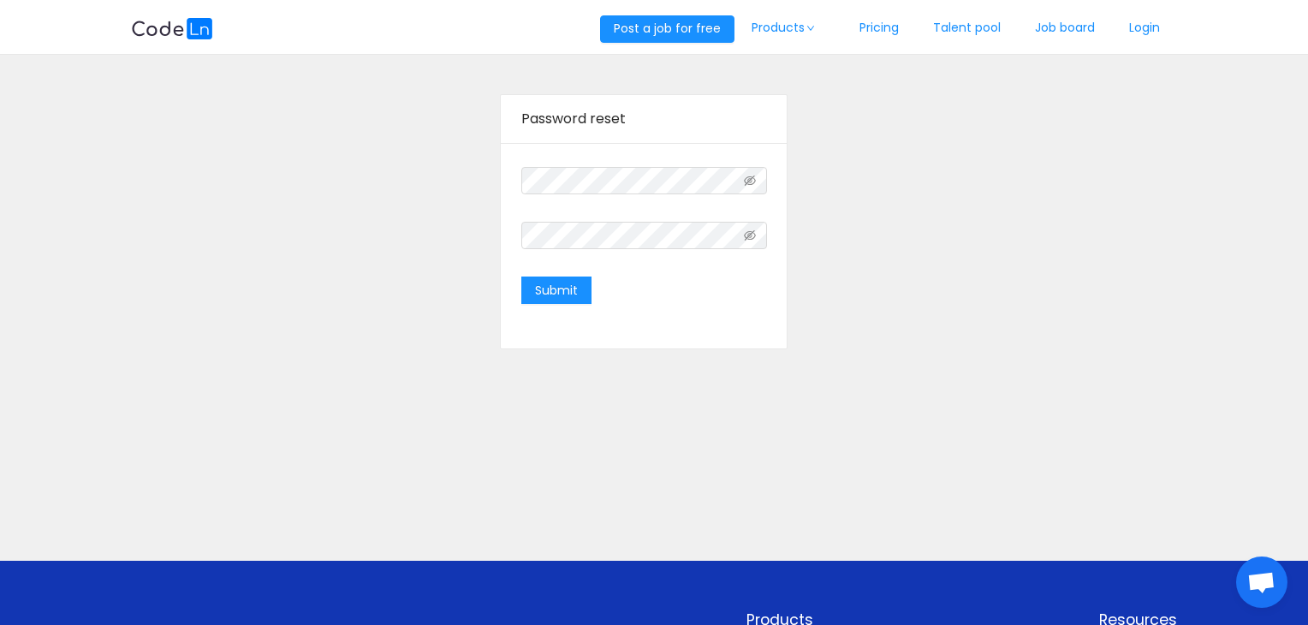
click at [594, 282] on div "Submit" at bounding box center [643, 290] width 245 height 34
click at [552, 299] on button "Submit" at bounding box center [556, 290] width 70 height 27
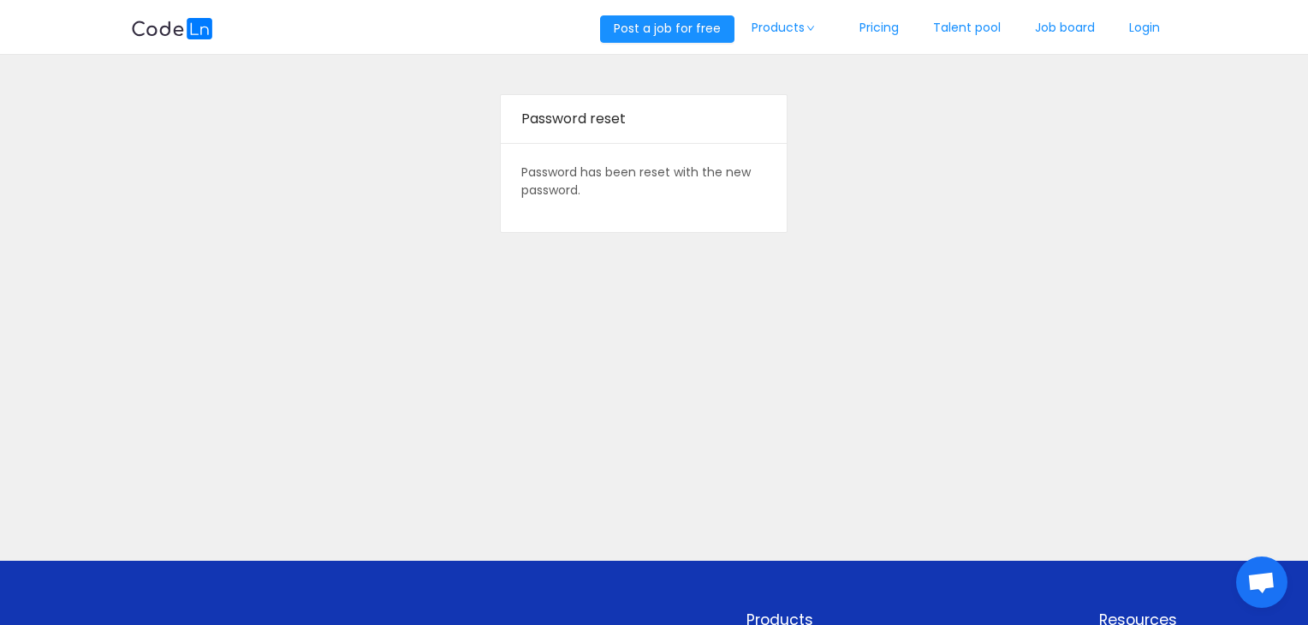
click at [753, 317] on div "Password reset Password has been reset with the new password." at bounding box center [654, 308] width 1308 height 506
